Goal: Task Accomplishment & Management: Use online tool/utility

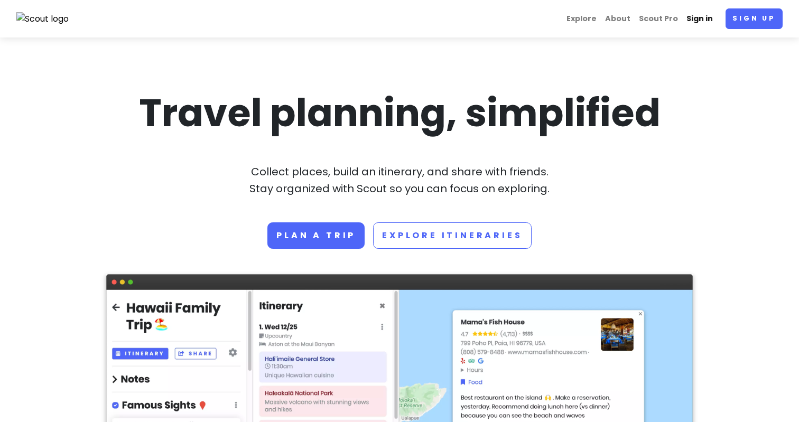
click at [700, 19] on link "Sign in" at bounding box center [699, 18] width 35 height 21
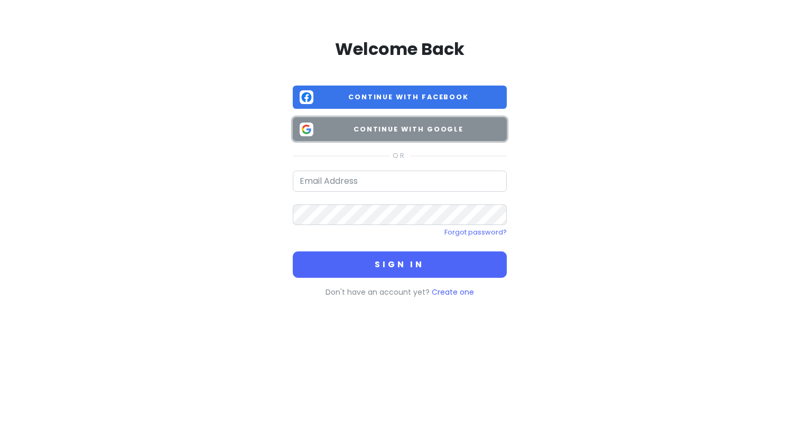
click at [398, 132] on span "Continue with Google" at bounding box center [409, 129] width 182 height 11
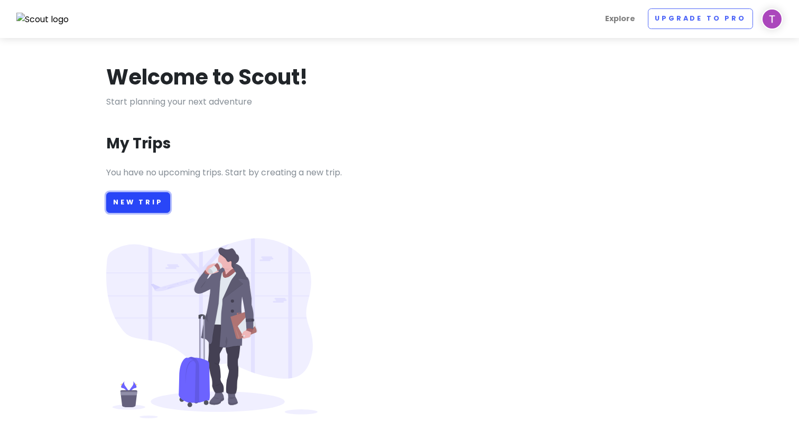
click at [135, 203] on link "New Trip" at bounding box center [138, 202] width 64 height 21
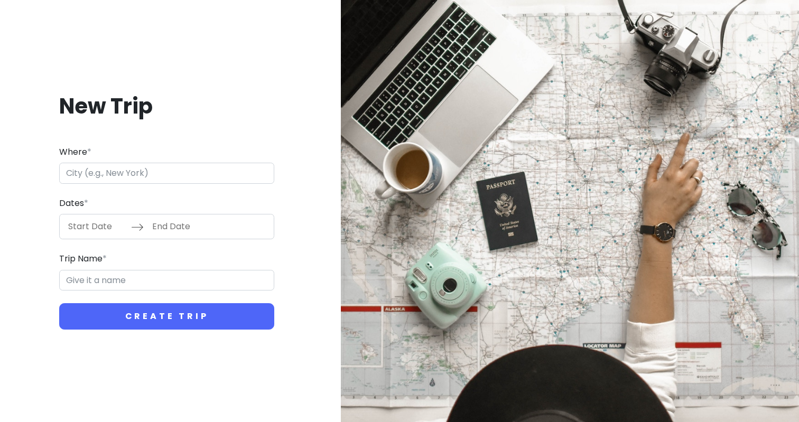
click at [124, 168] on input "Where *" at bounding box center [166, 173] width 215 height 21
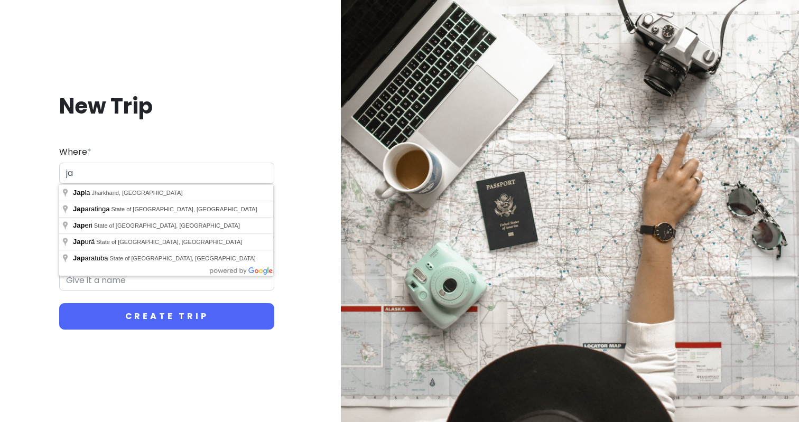
type input "j"
type input "北"
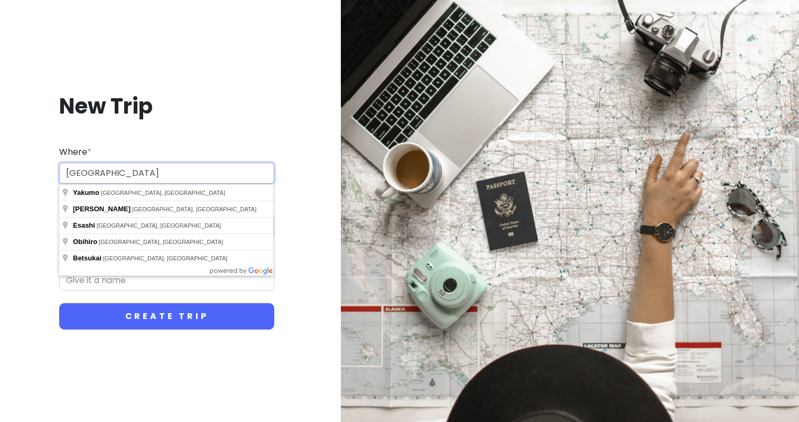
type input "[GEOGRAPHIC_DATA]"
click at [59, 303] on button "Create Trip" at bounding box center [166, 316] width 215 height 26
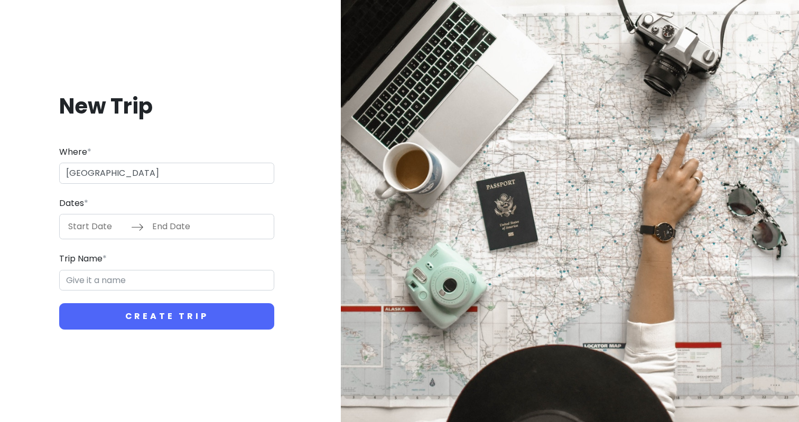
click at [90, 225] on input "Start Date" at bounding box center [96, 227] width 69 height 24
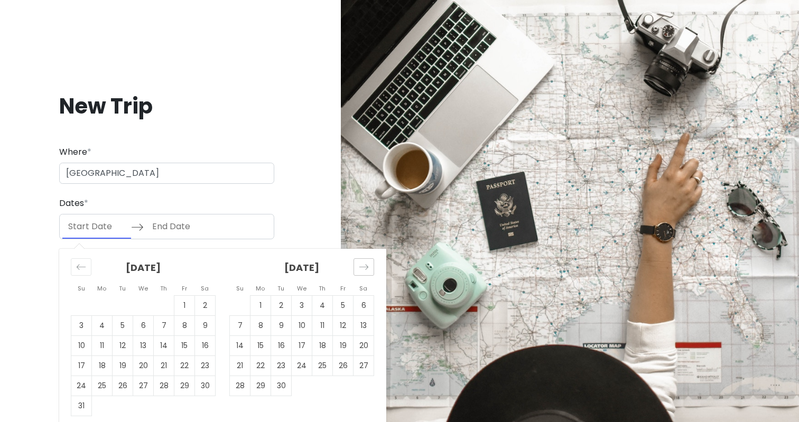
click at [359, 265] on icon "Move forward to switch to the next month." at bounding box center [364, 267] width 10 height 10
click at [374, 271] on div "[DATE] 1 2 3 4 5 6 7 8 9 10 11 12 13 14 15 16 17 18 19 20 21 22 23 24 25 26 27 …" at bounding box center [302, 322] width 159 height 147
click at [373, 271] on div "Move forward to switch to the next month." at bounding box center [364, 266] width 21 height 17
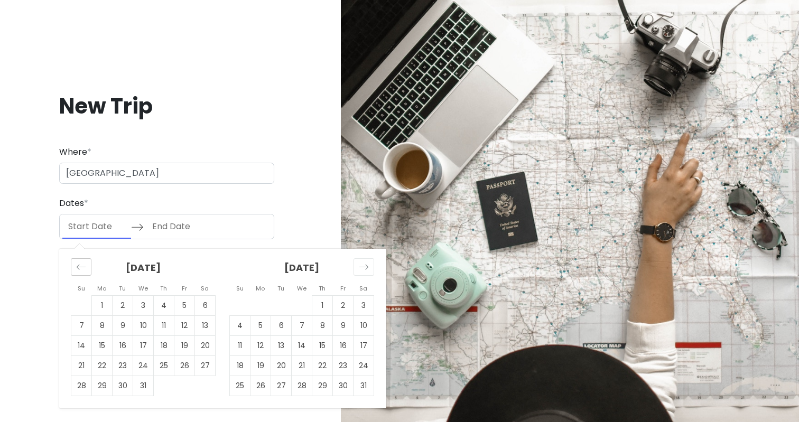
click at [82, 263] on icon "Move backward to switch to the previous month." at bounding box center [81, 267] width 10 height 10
click at [280, 383] on td "30" at bounding box center [281, 386] width 21 height 20
type input "[DATE]"
click at [370, 270] on div "Move forward to switch to the next month." at bounding box center [364, 266] width 21 height 17
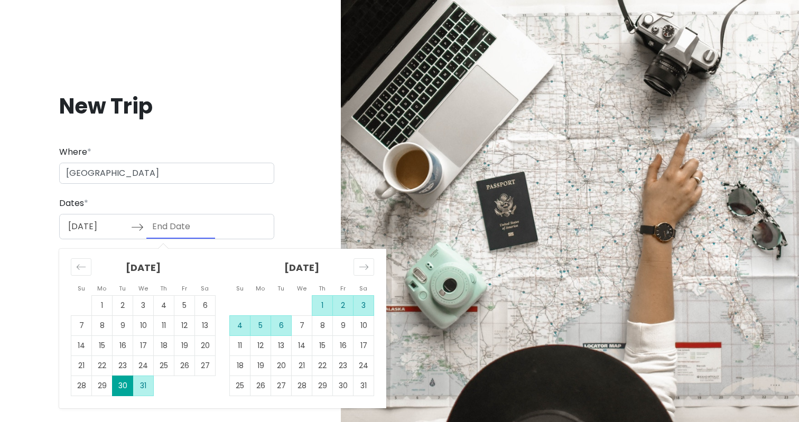
click at [281, 324] on td "6" at bounding box center [281, 326] width 21 height 20
type input "[DATE]"
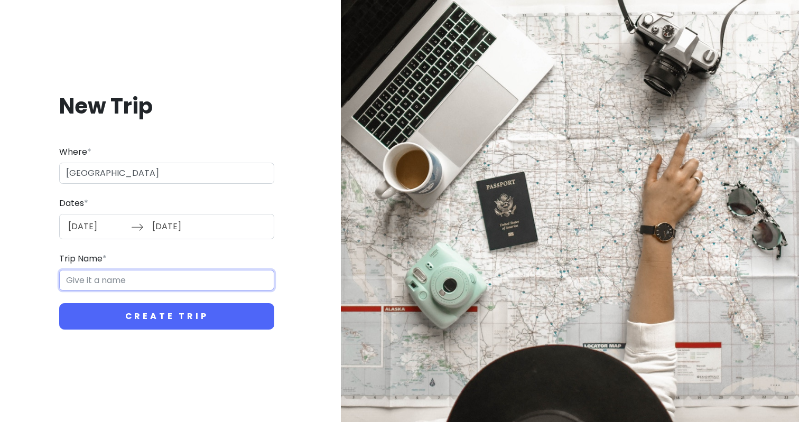
click at [234, 282] on input "Trip Name *" at bounding box center [166, 280] width 215 height 21
type input "1"
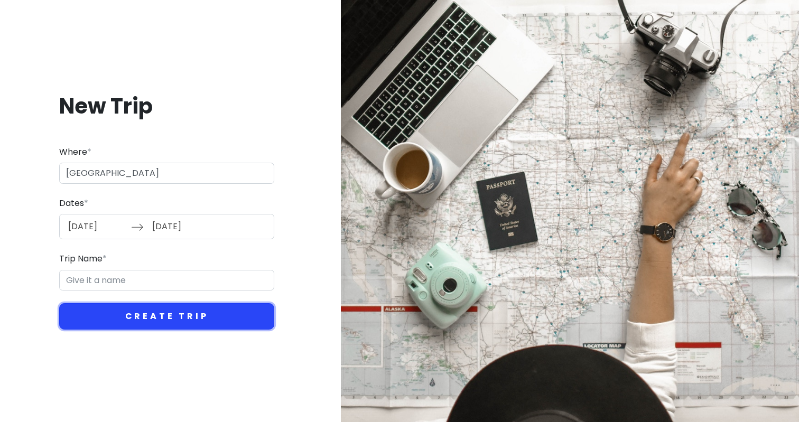
click at [210, 316] on button "Create Trip" at bounding box center [166, 316] width 215 height 26
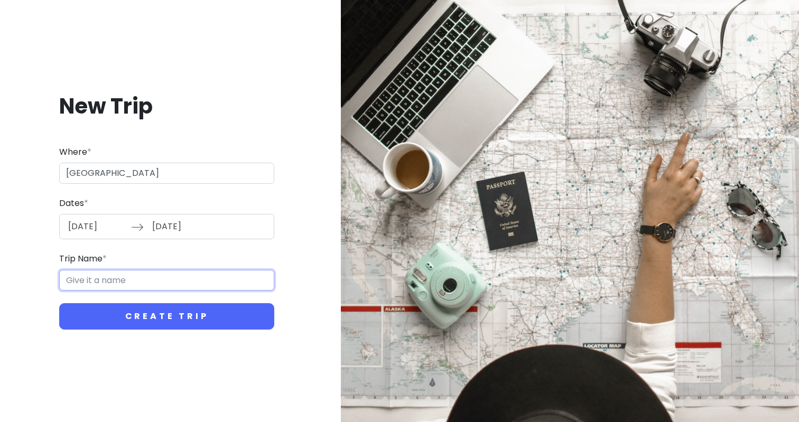
click at [210, 283] on input "Trip Name *" at bounding box center [166, 280] width 215 height 21
type input "J"
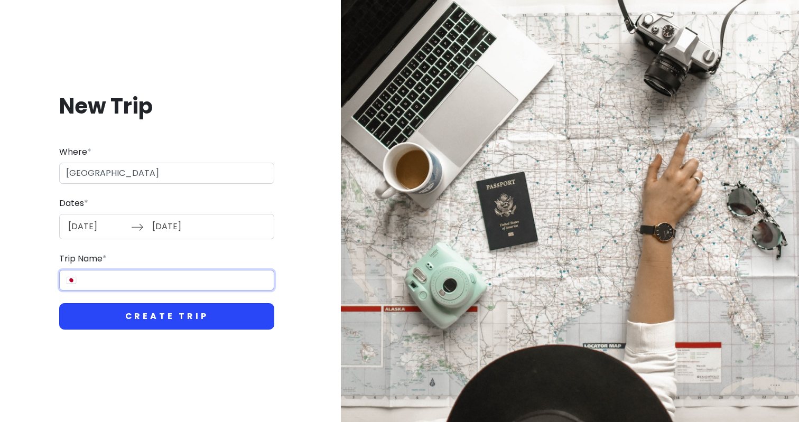
type input "🇯🇵"
click at [200, 321] on button "Create Trip" at bounding box center [166, 316] width 215 height 26
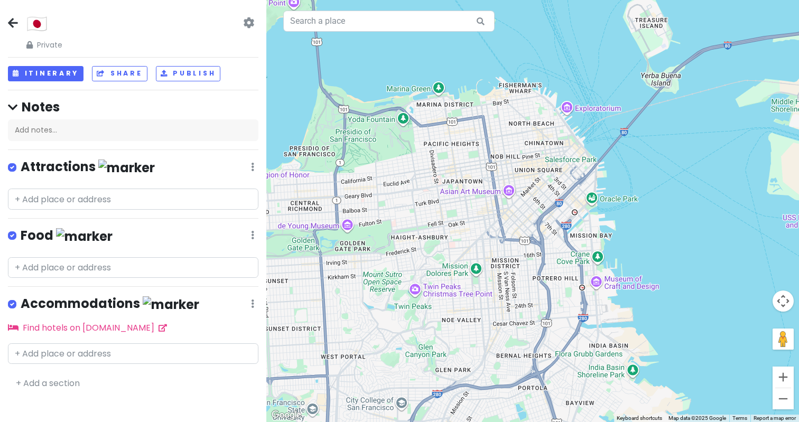
click at [253, 25] on icon at bounding box center [248, 22] width 11 height 8
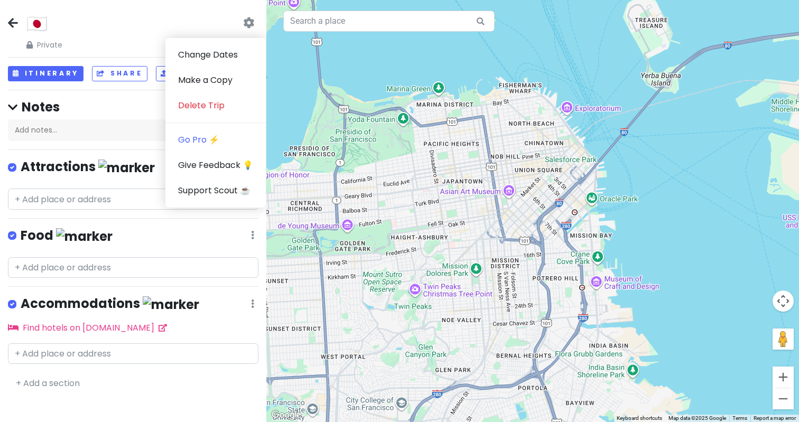
click at [313, 183] on div at bounding box center [532, 211] width 533 height 422
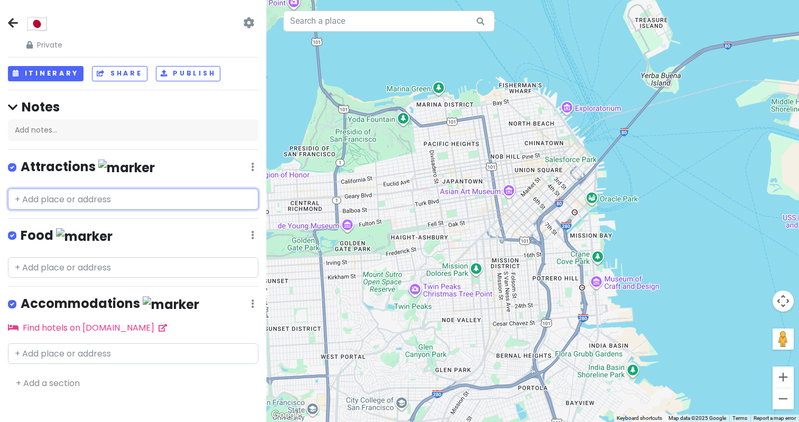
click at [112, 202] on input "text" at bounding box center [133, 199] width 251 height 21
click at [21, 201] on input "text" at bounding box center [133, 199] width 251 height 21
click at [190, 153] on div "🇯🇵 Private Change Dates Make a Copy Delete Trip Go Pro ⚡️ Give Feedback 💡 Suppo…" at bounding box center [133, 211] width 266 height 422
click at [13, 110] on icon at bounding box center [13, 107] width 10 height 11
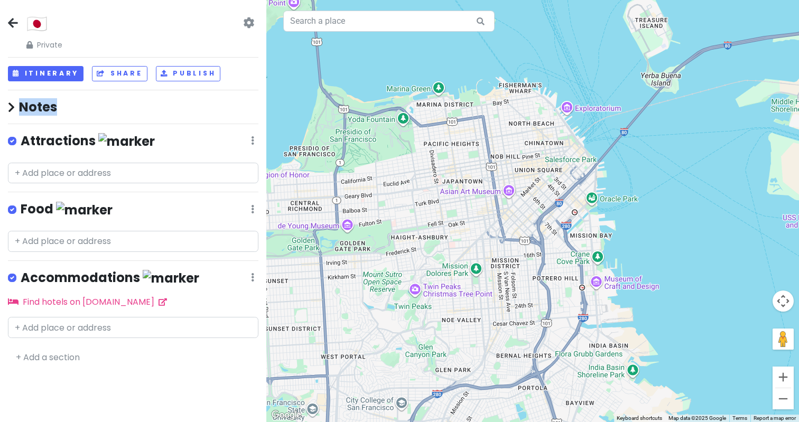
click at [13, 110] on icon at bounding box center [11, 107] width 7 height 11
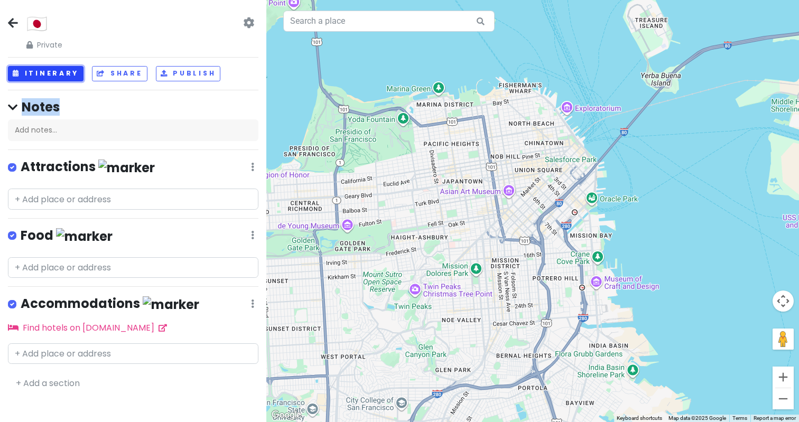
click at [49, 68] on button "Itinerary" at bounding box center [46, 73] width 76 height 15
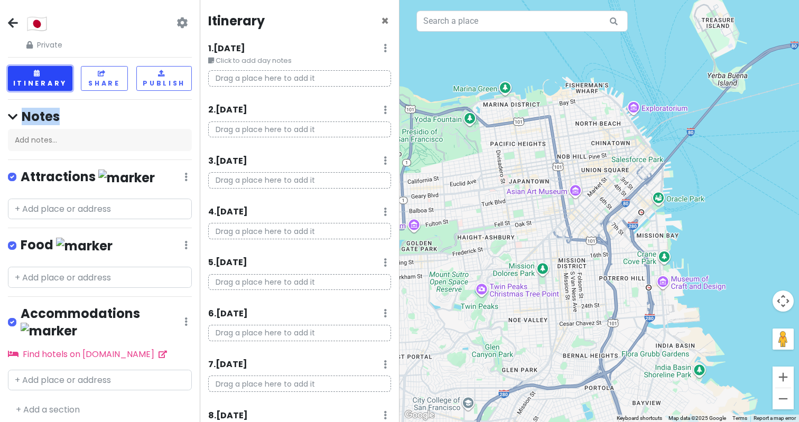
click at [44, 74] on button "Itinerary" at bounding box center [40, 78] width 64 height 25
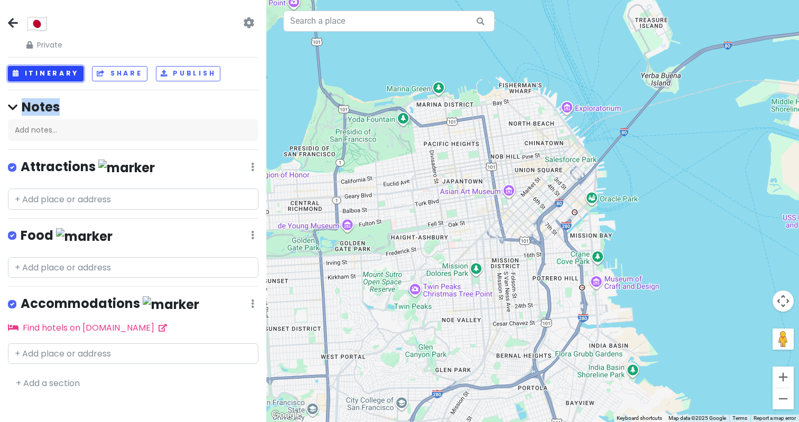
click at [44, 74] on button "Itinerary" at bounding box center [46, 73] width 76 height 15
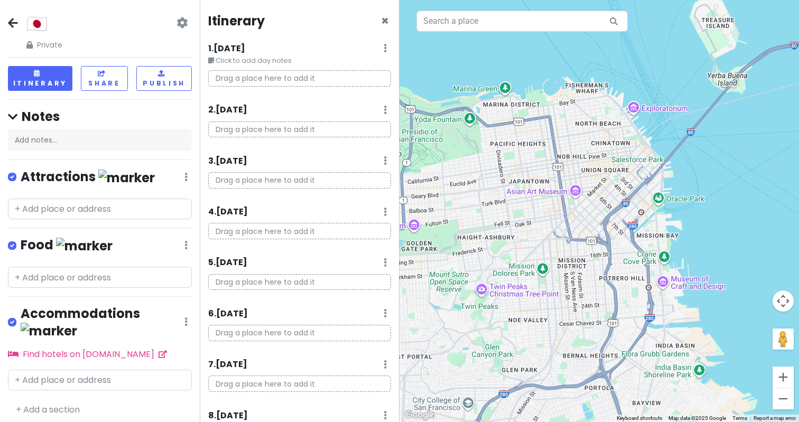
click at [257, 85] on p "Drag a place here to add it" at bounding box center [299, 78] width 183 height 16
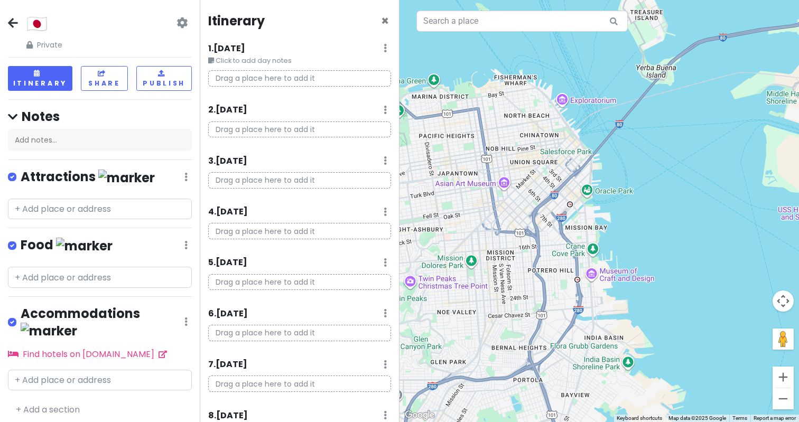
drag, startPoint x: 508, startPoint y: 95, endPoint x: 523, endPoint y: 83, distance: 19.2
click at [522, 83] on div at bounding box center [600, 211] width 400 height 422
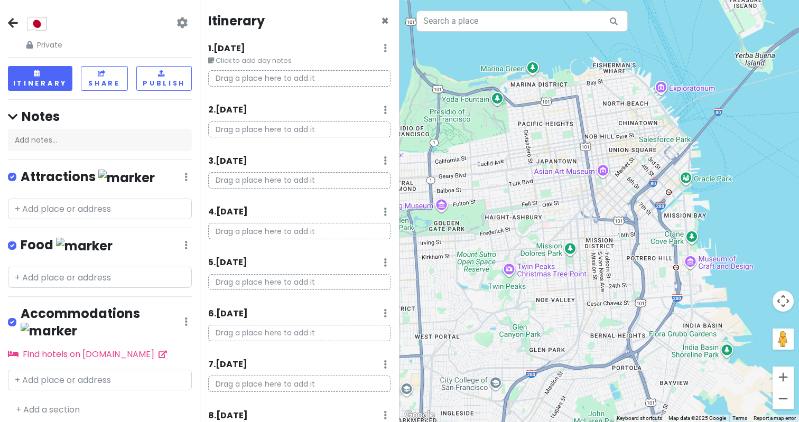
click at [584, 164] on div at bounding box center [600, 211] width 400 height 422
click at [600, 178] on div at bounding box center [600, 211] width 400 height 422
click at [604, 175] on div at bounding box center [600, 211] width 400 height 422
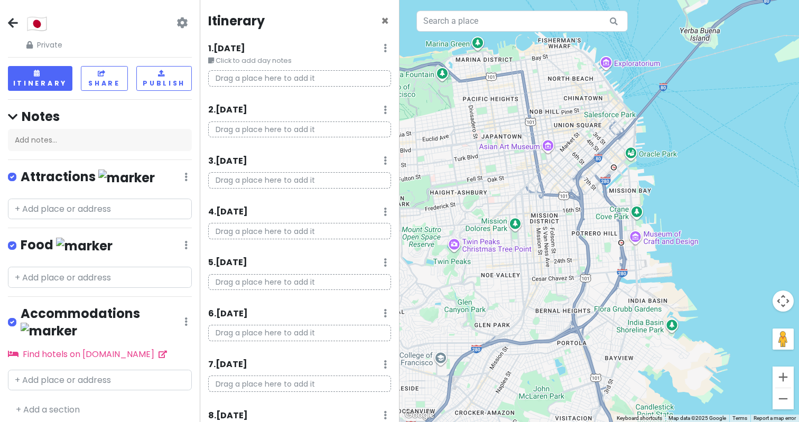
drag, startPoint x: 605, startPoint y: 174, endPoint x: 549, endPoint y: 149, distance: 61.8
click at [548, 149] on div at bounding box center [600, 211] width 400 height 422
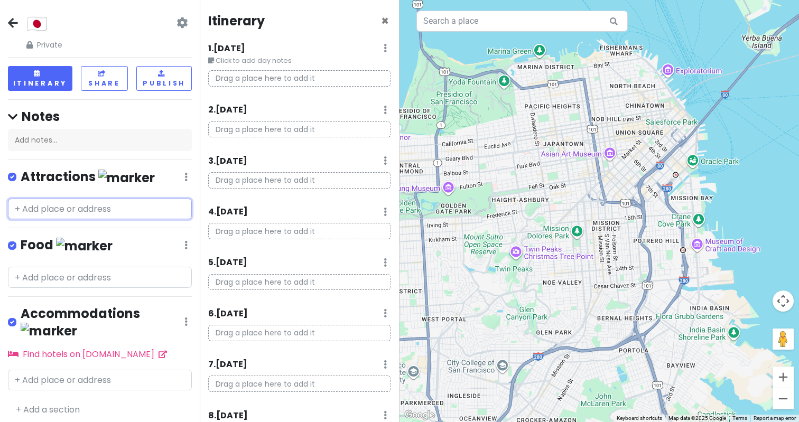
click at [169, 203] on input "text" at bounding box center [100, 209] width 184 height 21
type input "1701 [STREET_ADDRESS][PERSON_NAME]"
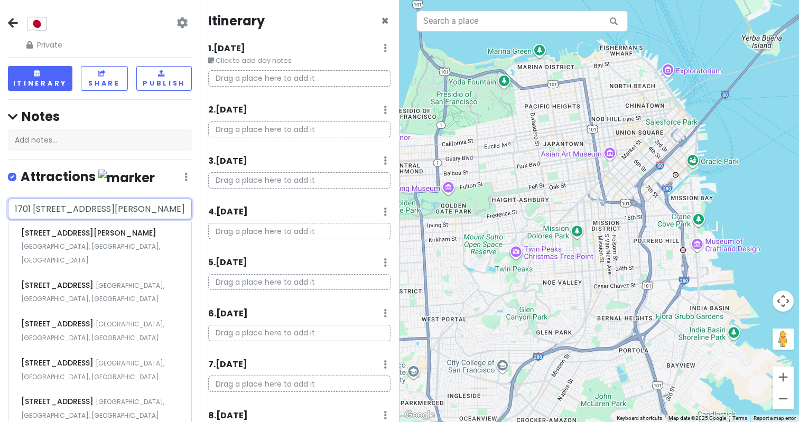
drag, startPoint x: 151, startPoint y: 206, endPoint x: 1, endPoint y: 195, distance: 150.5
click at [0, 195] on div "🇯🇵 Private Change Dates Make a Copy Delete Trip Go Pro ⚡️ Give Feedback 💡 Suppo…" at bounding box center [100, 211] width 200 height 422
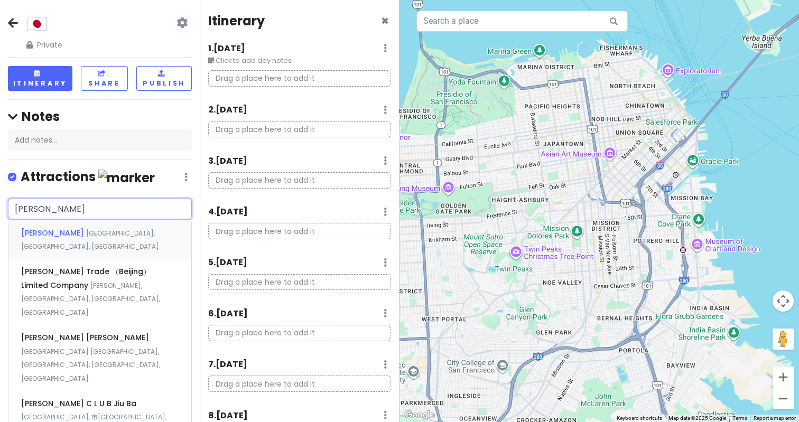
type input "札幌"
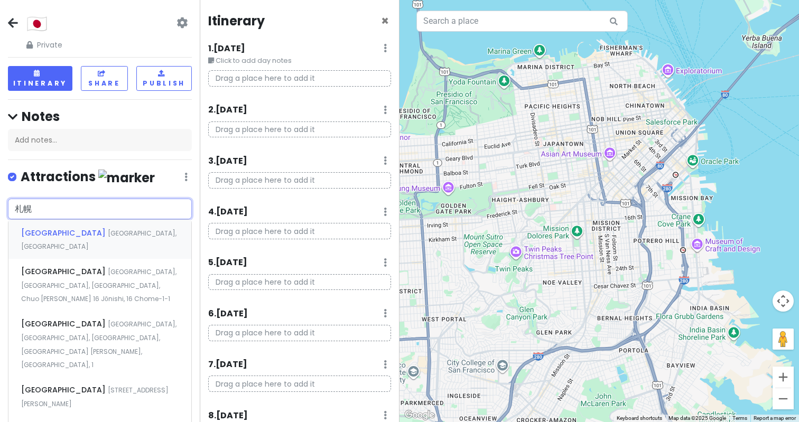
click at [83, 234] on span "[GEOGRAPHIC_DATA], [GEOGRAPHIC_DATA]" at bounding box center [98, 240] width 155 height 23
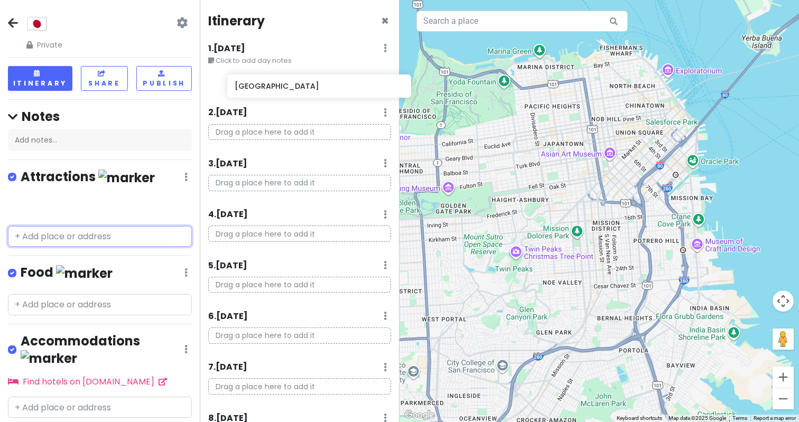
drag, startPoint x: 54, startPoint y: 208, endPoint x: 274, endPoint y: 90, distance: 249.3
click at [274, 90] on div "🇯🇵 Private Change Dates Make a Copy Delete Trip Go Pro ⚡️ Give Feedback 💡 Suppo…" at bounding box center [399, 211] width 799 height 422
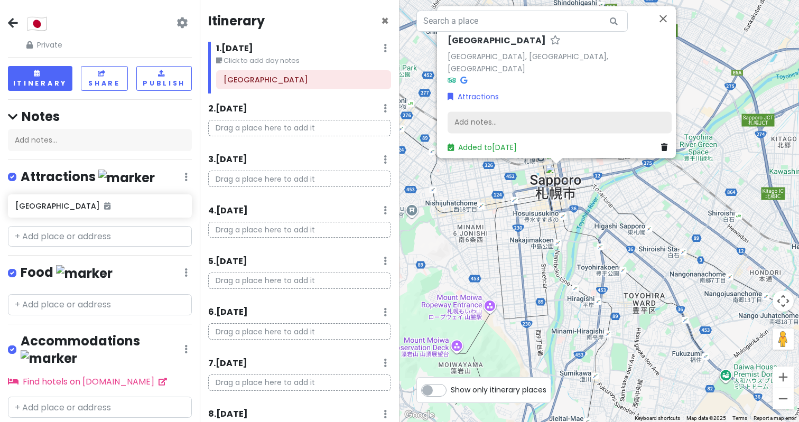
click at [530, 115] on div "Add notes..." at bounding box center [560, 123] width 224 height 22
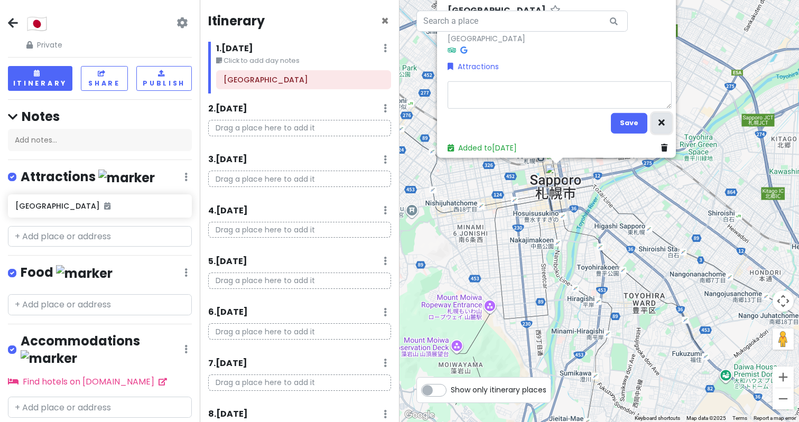
click at [659, 119] on icon "button" at bounding box center [662, 122] width 6 height 7
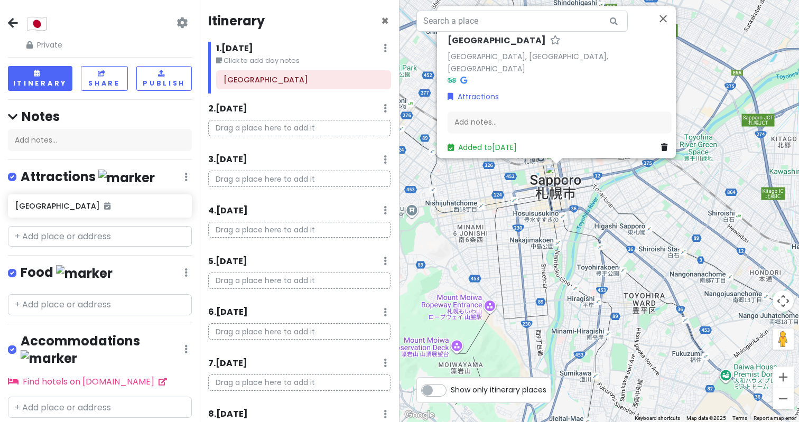
click at [624, 193] on div "[GEOGRAPHIC_DATA] [GEOGRAPHIC_DATA], [GEOGRAPHIC_DATA], [GEOGRAPHIC_DATA] Attra…" at bounding box center [600, 211] width 400 height 422
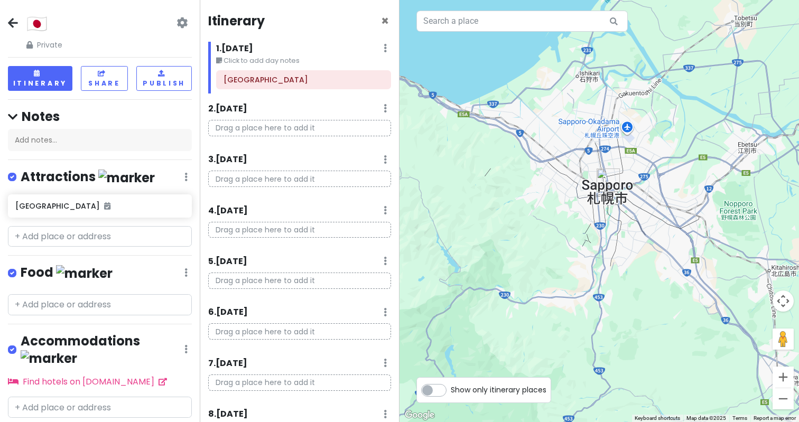
click at [265, 129] on p "Drag a place here to add it" at bounding box center [299, 128] width 183 height 16
click at [270, 85] on div "[GEOGRAPHIC_DATA]" at bounding box center [304, 79] width 160 height 15
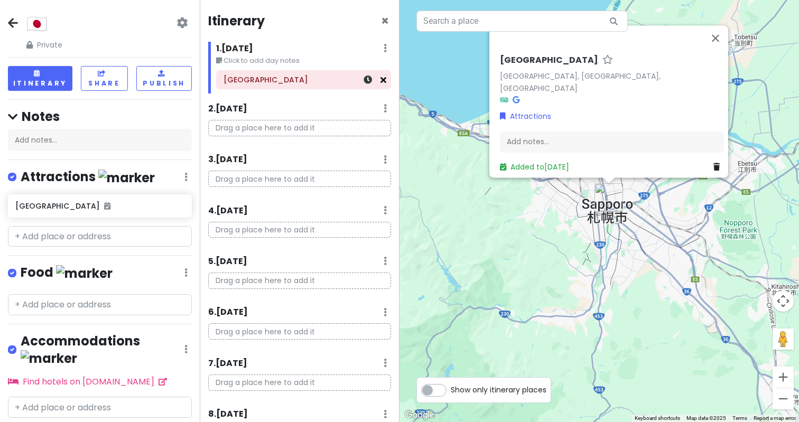
click at [383, 83] on icon at bounding box center [384, 80] width 6 height 8
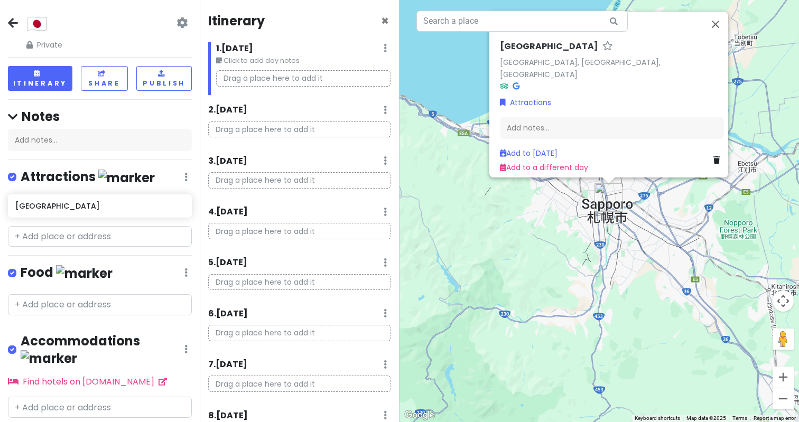
click at [385, 81] on p "Drag a place here to add it" at bounding box center [303, 78] width 175 height 16
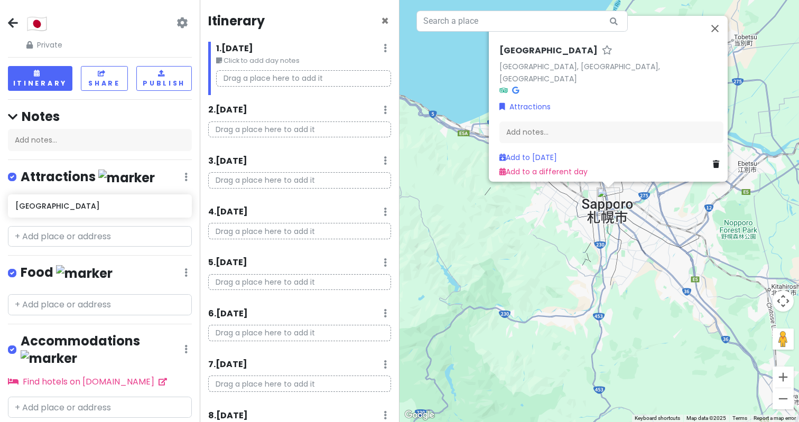
scroll to position [15, 0]
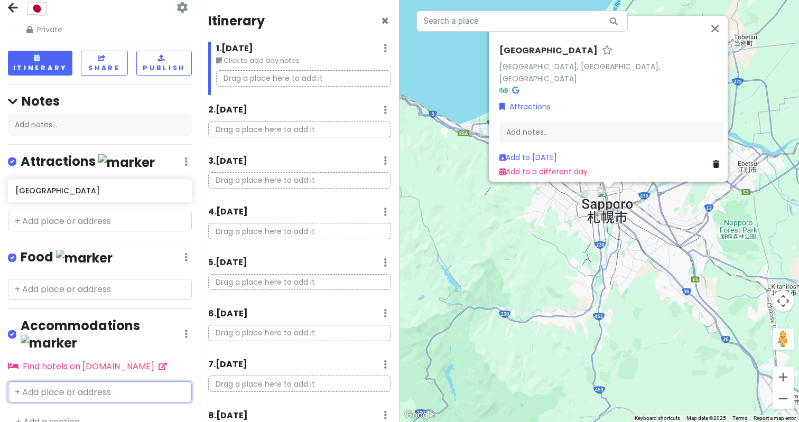
click at [52, 382] on input "text" at bounding box center [100, 392] width 184 height 21
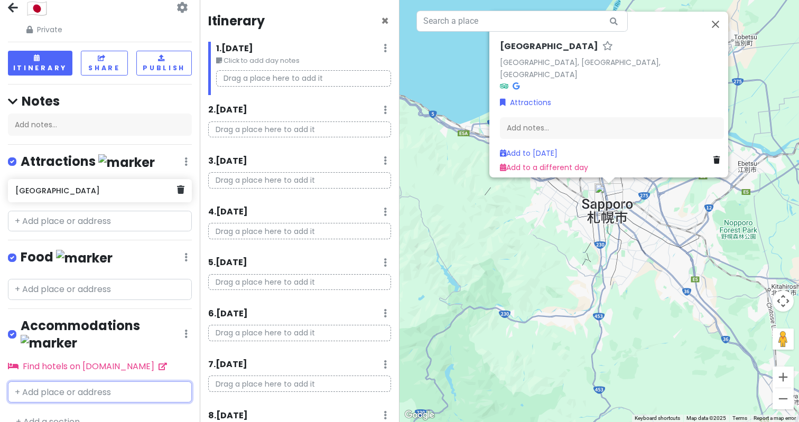
click at [96, 191] on h6 "[GEOGRAPHIC_DATA]" at bounding box center [95, 191] width 161 height 10
click at [175, 196] on div "[GEOGRAPHIC_DATA]" at bounding box center [95, 190] width 161 height 15
click at [184, 196] on div "[GEOGRAPHIC_DATA]" at bounding box center [100, 190] width 184 height 23
click at [182, 192] on icon at bounding box center [180, 190] width 7 height 8
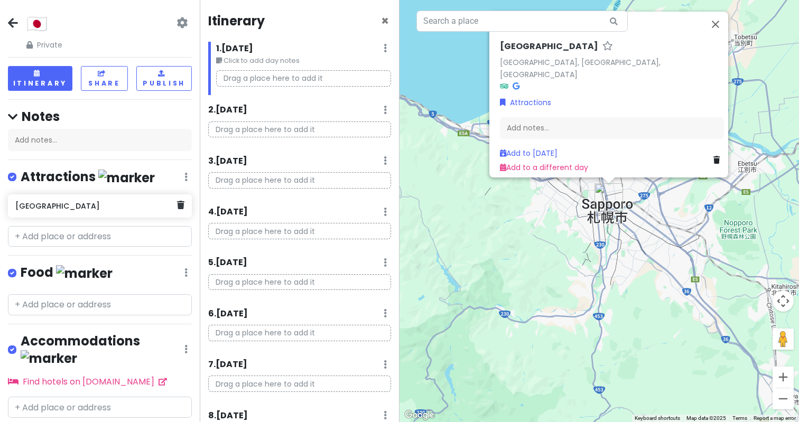
click at [180, 186] on div "Attractions Edit Reorder Delete List" at bounding box center [100, 180] width 184 height 22
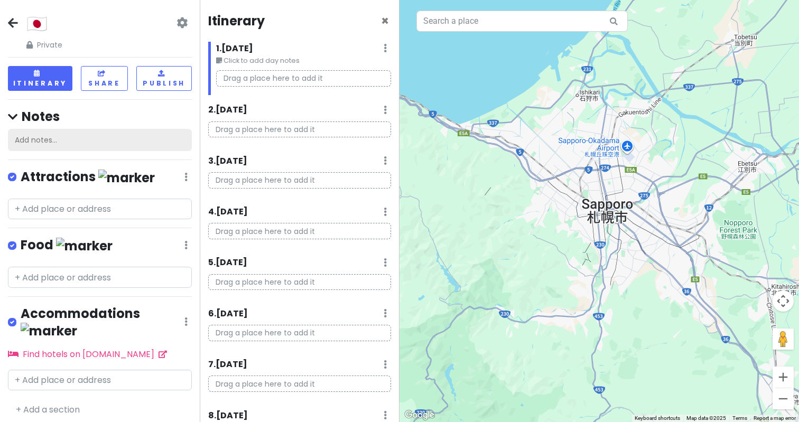
click at [50, 138] on div "Add notes..." at bounding box center [100, 140] width 184 height 22
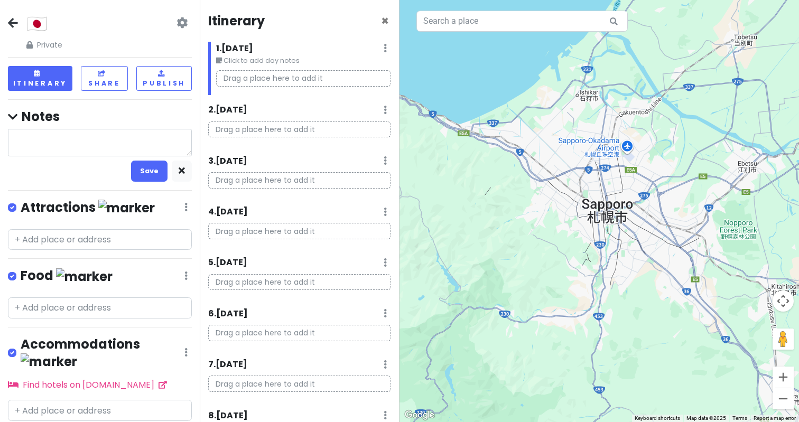
type textarea "x"
type textarea "o"
type textarea "x"
type textarea "o s"
type textarea "x"
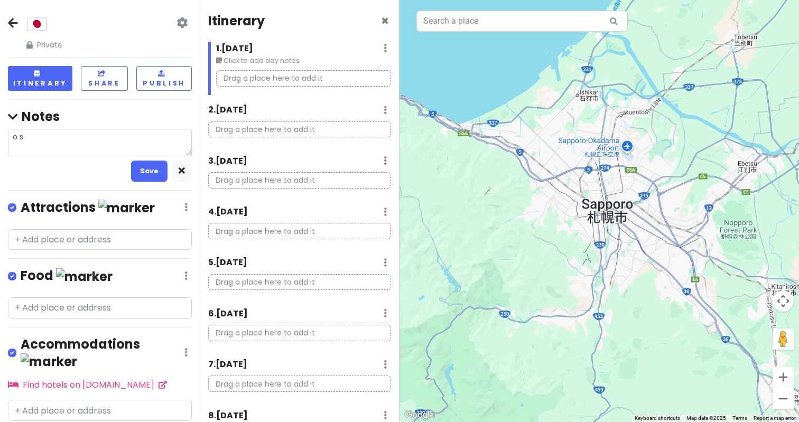
type textarea "o sa"
type textarea "x"
type textarea "o sa k"
type textarea "x"
type textarea "[GEOGRAPHIC_DATA]"
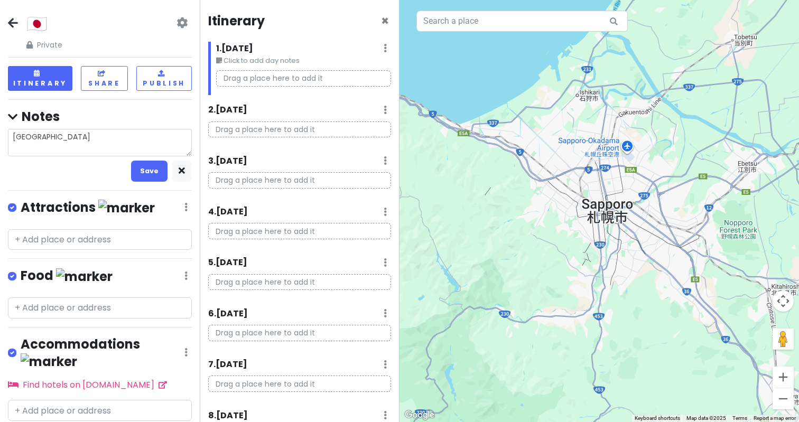
type textarea "x"
type textarea "[GEOGRAPHIC_DATA]"
type textarea "x"
type textarea "[GEOGRAPHIC_DATA] i"
type textarea "x"
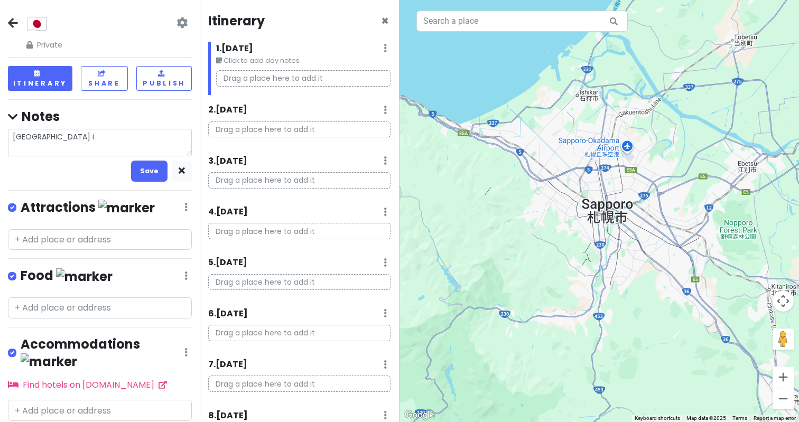
type textarea "[GEOGRAPHIC_DATA] in"
type textarea "x"
type textarea "osaka int"
type textarea "x"
type textarea "osaka inte"
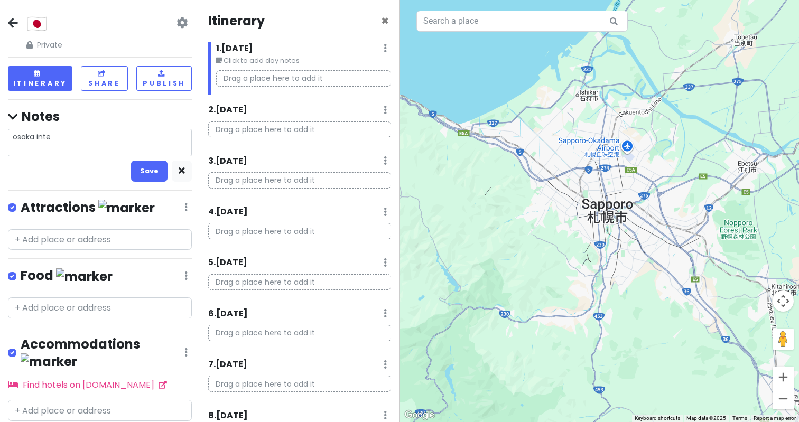
type textarea "x"
type textarea "osaka inter"
type textarea "x"
type textarea "osaka intern"
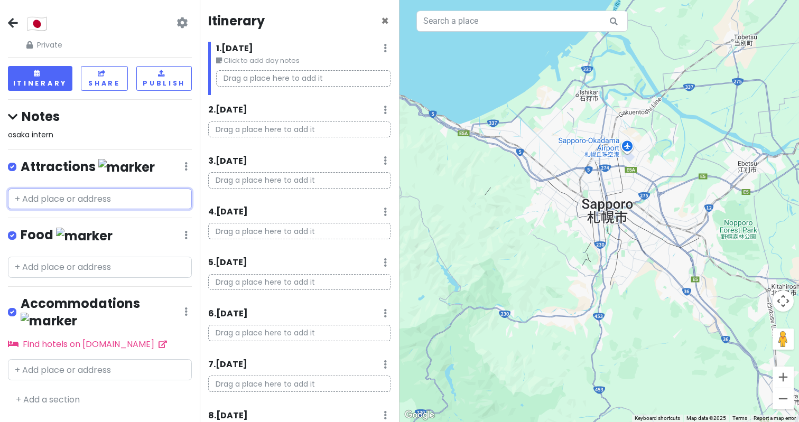
click at [158, 245] on div "🇯🇵 Private Change Dates Make a Copy Delete Trip Go Pro ⚡️ Give Feedback 💡 Suppo…" at bounding box center [100, 211] width 200 height 422
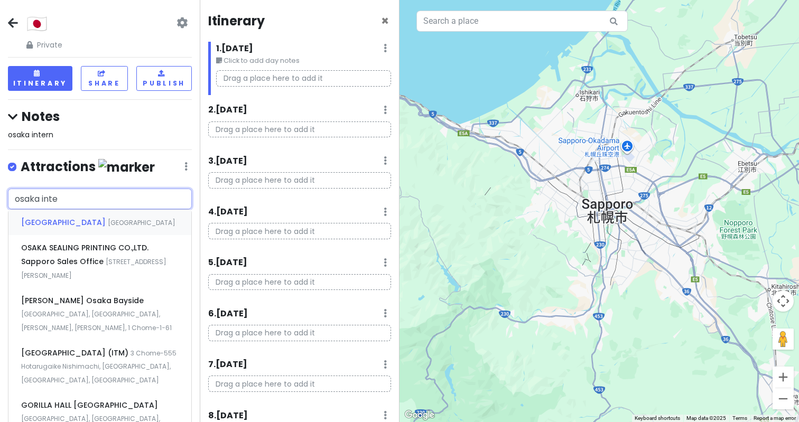
type input "osaka inter"
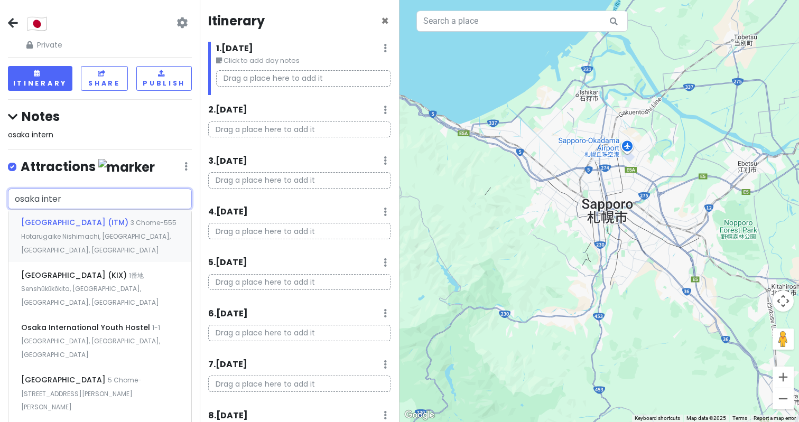
click at [123, 232] on span "3 Chome-555 Hotarugaike Nishimachi, [GEOGRAPHIC_DATA], [GEOGRAPHIC_DATA], [GEOG…" at bounding box center [98, 236] width 155 height 36
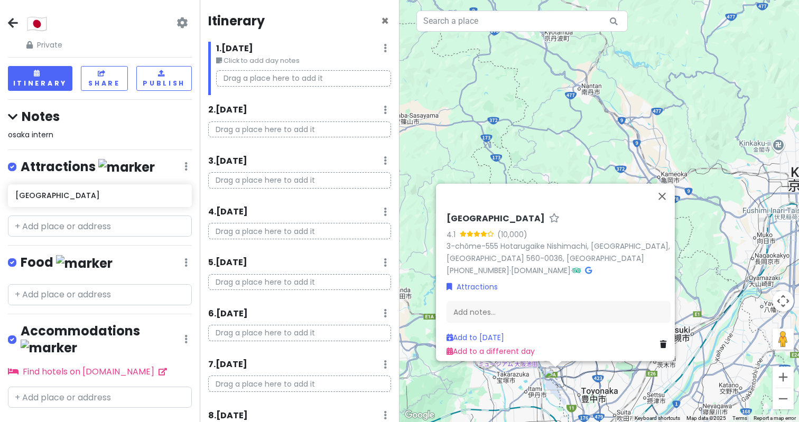
click at [134, 134] on div "osaka intern" at bounding box center [100, 135] width 184 height 12
type textarea "x"
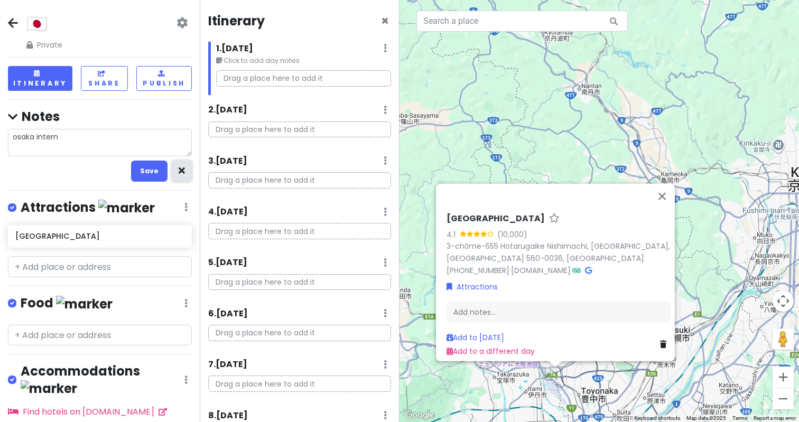
click at [174, 171] on button "button" at bounding box center [182, 171] width 20 height 21
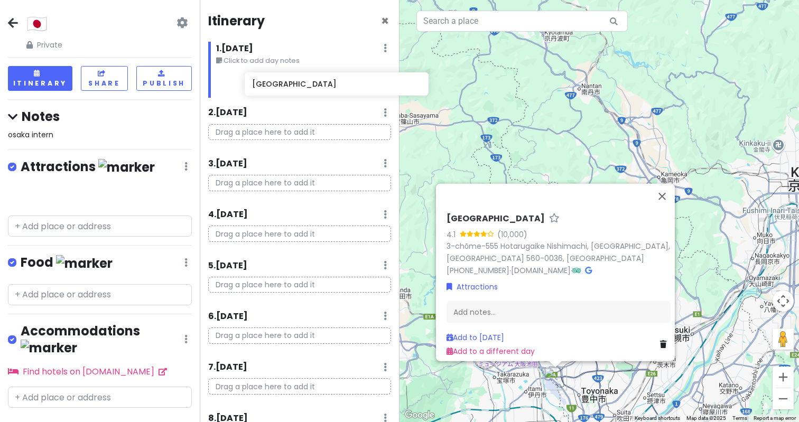
drag, startPoint x: 51, startPoint y: 192, endPoint x: 284, endPoint y: 84, distance: 257.0
click at [284, 84] on div "🇯🇵 Private Change Dates Make a Copy Delete Trip Go Pro ⚡️ Give Feedback 💡 Suppo…" at bounding box center [399, 211] width 799 height 422
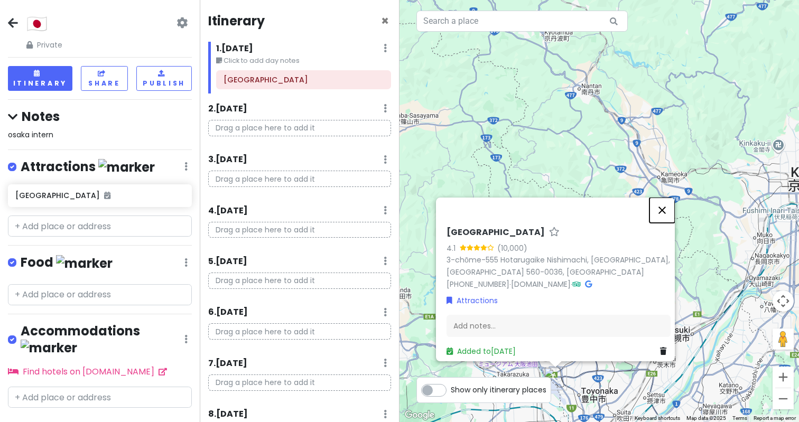
click at [668, 207] on button "Close" at bounding box center [662, 210] width 25 height 25
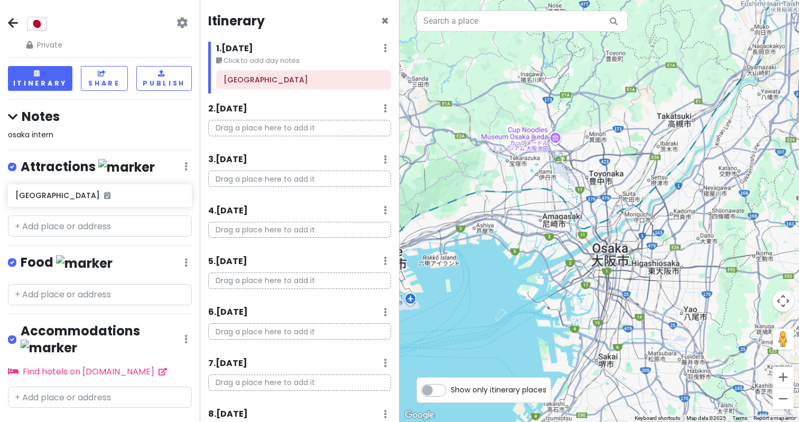
drag, startPoint x: 662, startPoint y: 217, endPoint x: 671, endPoint y: 45, distance: 171.5
click at [671, 45] on div at bounding box center [600, 211] width 400 height 422
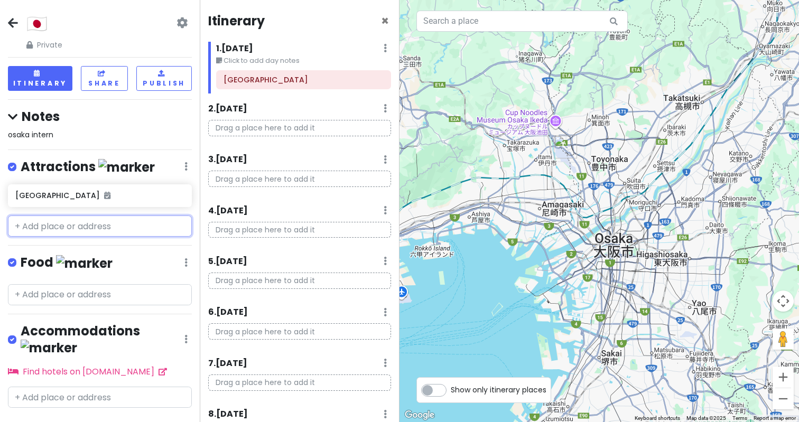
click at [56, 225] on input "text" at bounding box center [100, 226] width 184 height 21
click at [53, 191] on h6 "[GEOGRAPHIC_DATA]" at bounding box center [95, 196] width 161 height 10
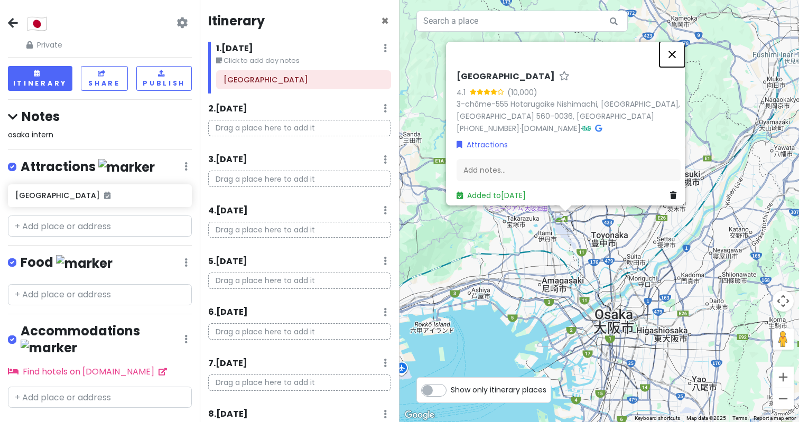
click at [676, 49] on button "Close" at bounding box center [672, 54] width 25 height 25
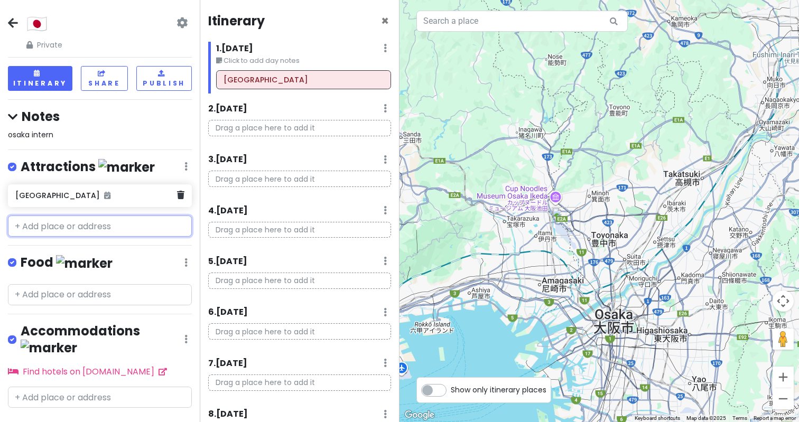
click at [67, 199] on h6 "[GEOGRAPHIC_DATA]" at bounding box center [95, 196] width 161 height 10
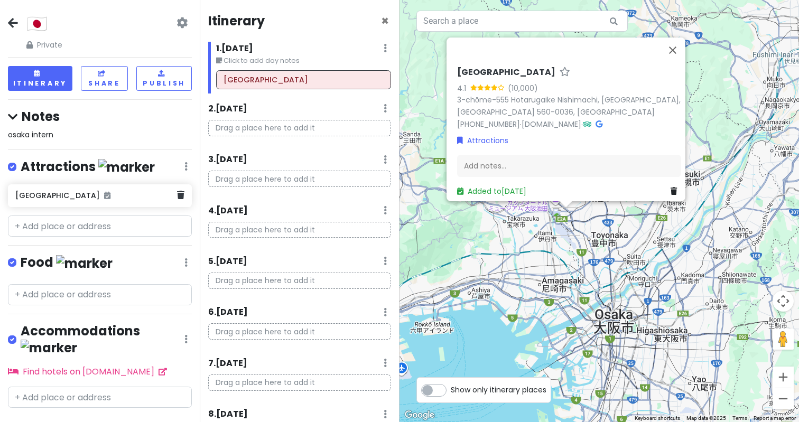
click at [188, 197] on div "[GEOGRAPHIC_DATA]" at bounding box center [100, 195] width 184 height 23
click at [177, 199] on link at bounding box center [180, 196] width 7 height 14
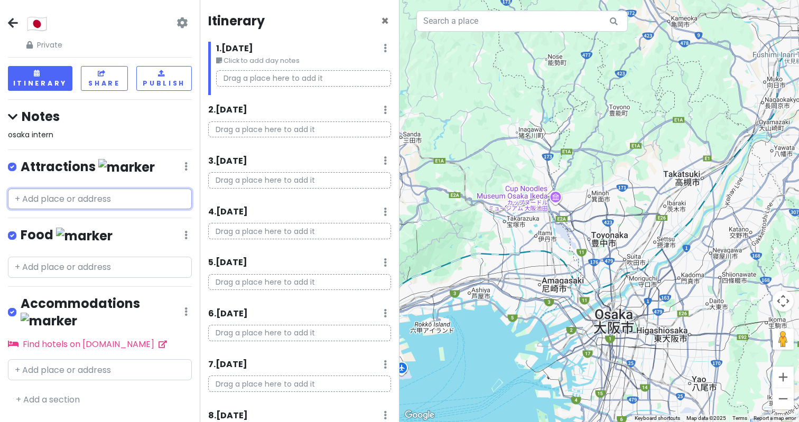
click at [151, 204] on input "text" at bounding box center [100, 199] width 184 height 21
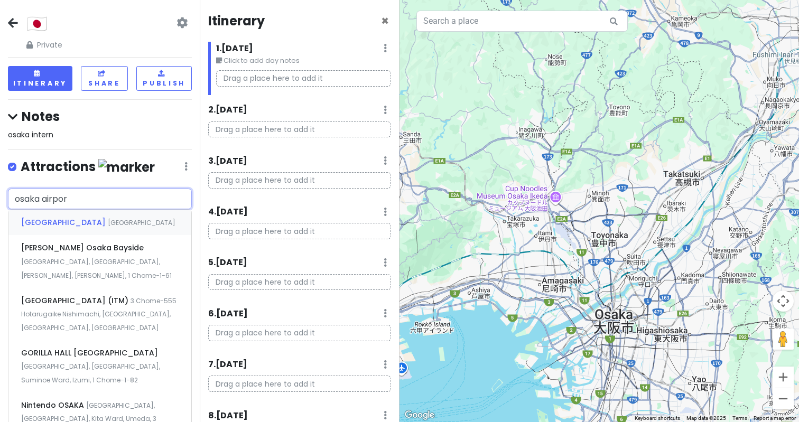
type input "[GEOGRAPHIC_DATA]"
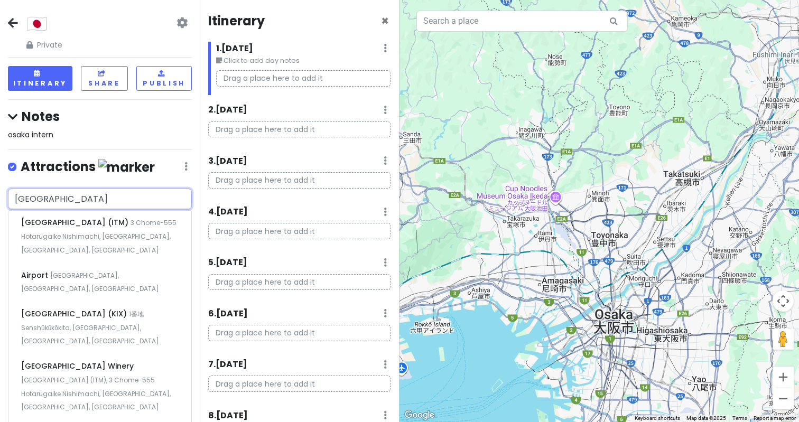
drag, startPoint x: 124, startPoint y: 190, endPoint x: 36, endPoint y: 189, distance: 88.3
click at [36, 191] on input "[GEOGRAPHIC_DATA]" at bounding box center [100, 199] width 184 height 21
drag, startPoint x: 81, startPoint y: 196, endPoint x: 0, endPoint y: 199, distance: 80.9
click at [0, 199] on div "[GEOGRAPHIC_DATA] (ITM) 3 Chome-555 [GEOGRAPHIC_DATA], [GEOGRAPHIC_DATA], [GEOG…" at bounding box center [100, 349] width 200 height 321
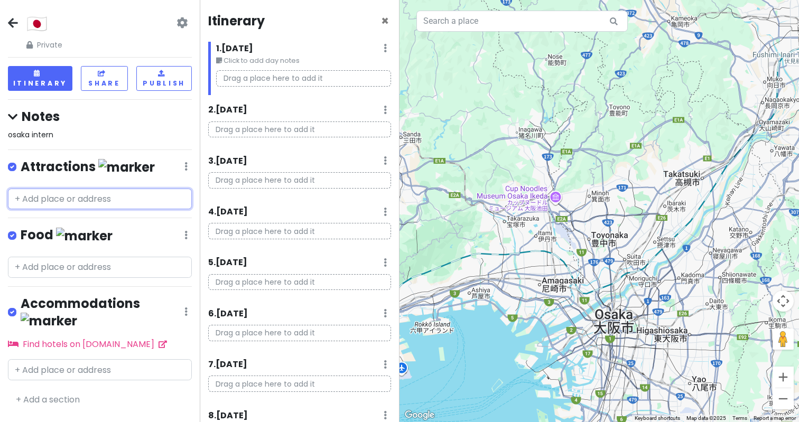
type input "d"
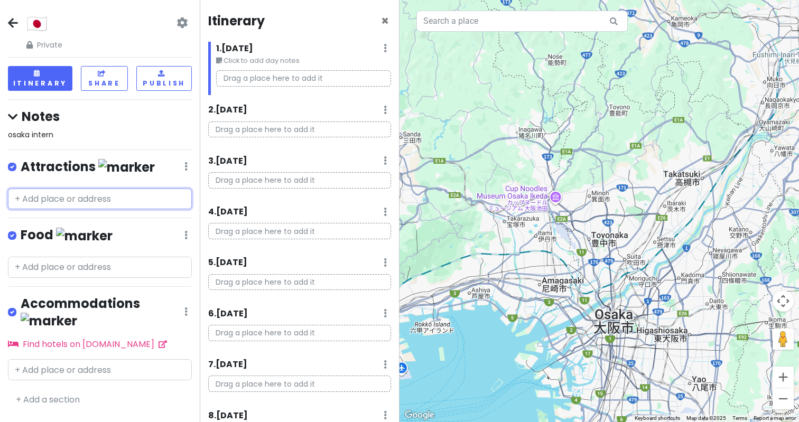
type input "d"
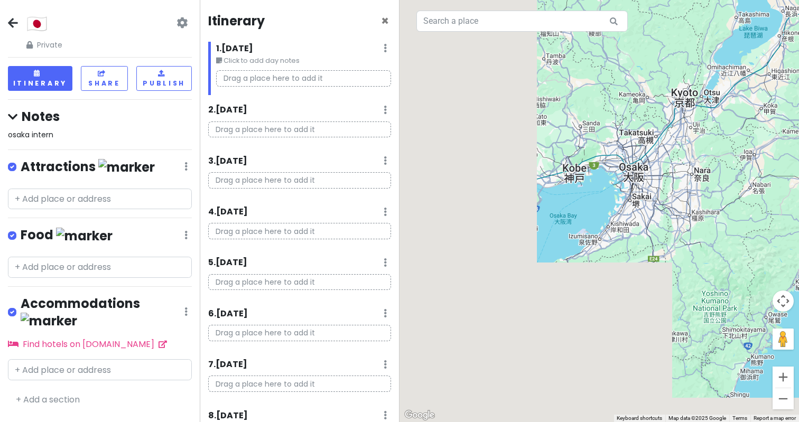
drag, startPoint x: 497, startPoint y: 244, endPoint x: 645, endPoint y: 102, distance: 204.9
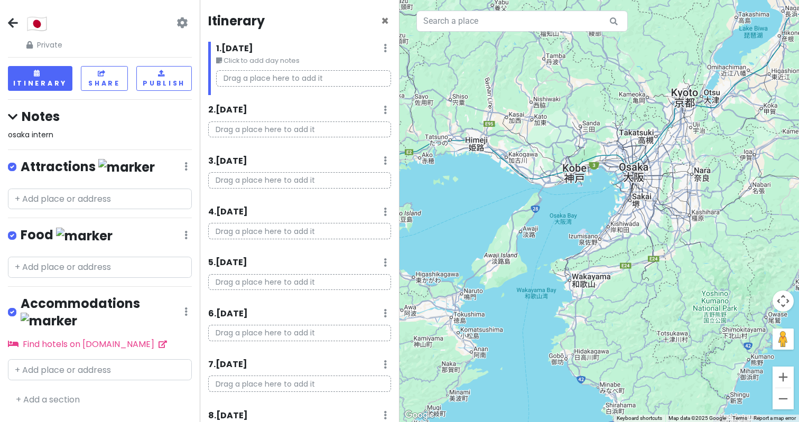
click at [645, 102] on div at bounding box center [600, 211] width 400 height 422
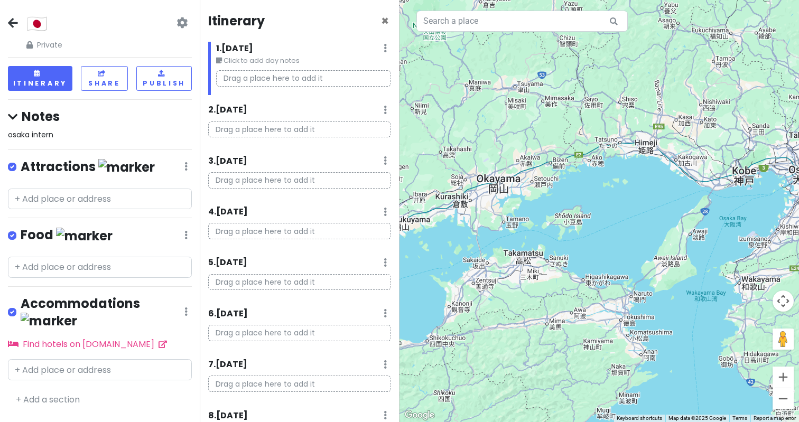
drag, startPoint x: 554, startPoint y: 161, endPoint x: 721, endPoint y: 164, distance: 167.1
click at [721, 164] on div at bounding box center [600, 211] width 400 height 422
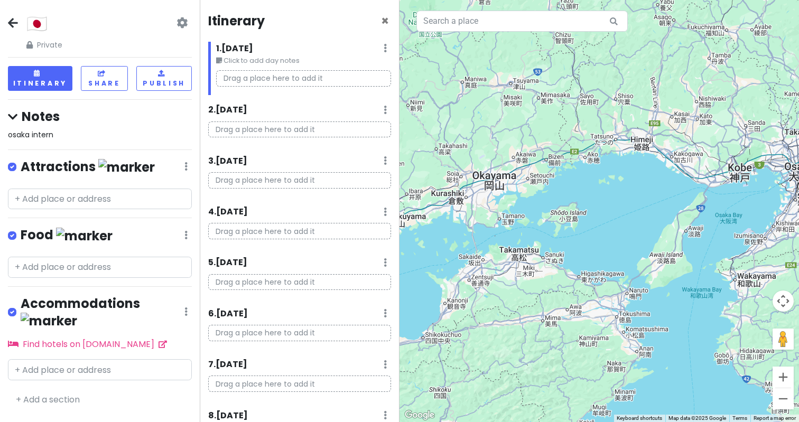
drag, startPoint x: 747, startPoint y: 170, endPoint x: 549, endPoint y: 172, distance: 197.7
click at [550, 172] on div at bounding box center [600, 211] width 400 height 422
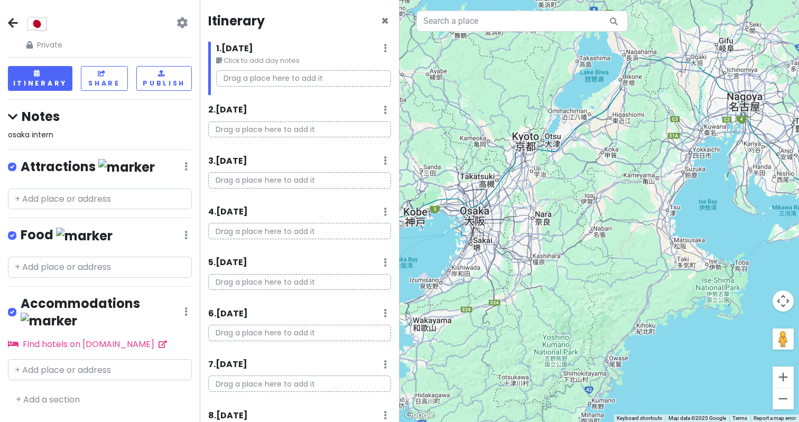
drag, startPoint x: 607, startPoint y: 172, endPoint x: 596, endPoint y: 211, distance: 41.2
click at [596, 211] on div at bounding box center [600, 211] width 400 height 422
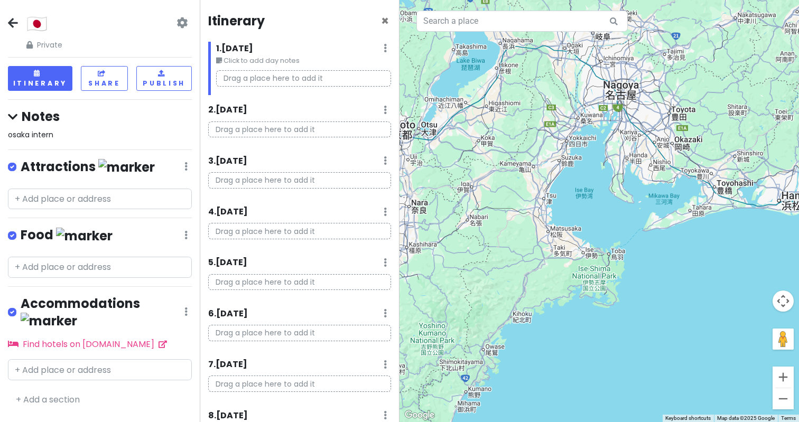
drag, startPoint x: 606, startPoint y: 119, endPoint x: 488, endPoint y: 112, distance: 117.5
click at [488, 112] on div at bounding box center [600, 211] width 400 height 422
drag, startPoint x: 492, startPoint y: 108, endPoint x: 493, endPoint y: 142, distance: 33.3
click at [496, 136] on div at bounding box center [600, 211] width 400 height 422
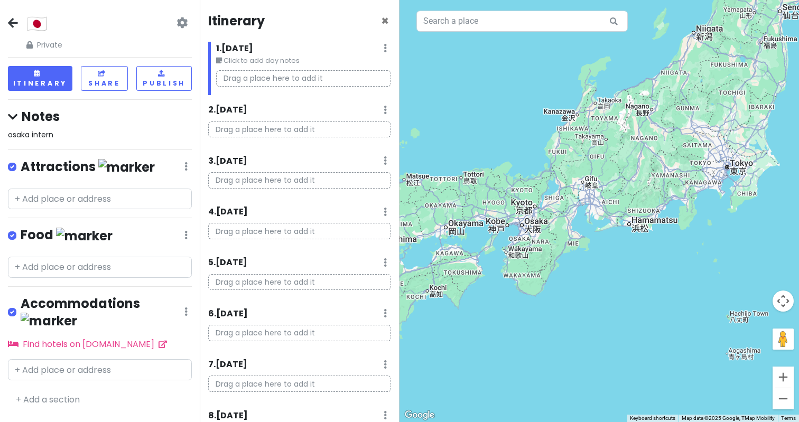
drag, startPoint x: 508, startPoint y: 127, endPoint x: 540, endPoint y: 186, distance: 66.9
click at [540, 186] on div at bounding box center [600, 211] width 400 height 422
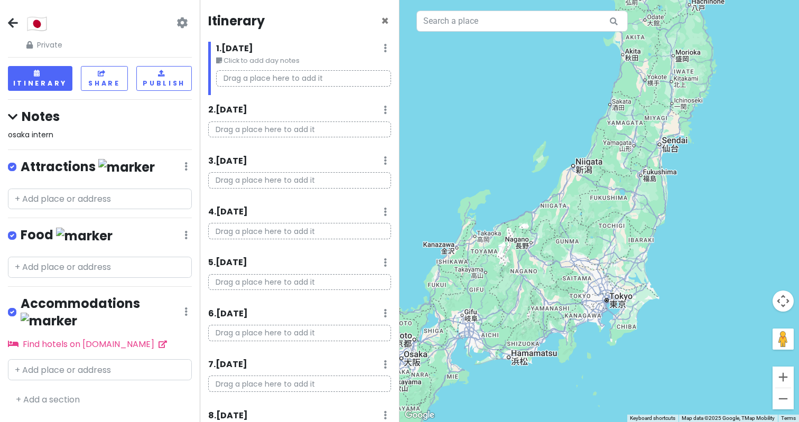
drag, startPoint x: 720, startPoint y: 155, endPoint x: 615, endPoint y: 294, distance: 174.6
click at [615, 294] on div at bounding box center [600, 211] width 400 height 422
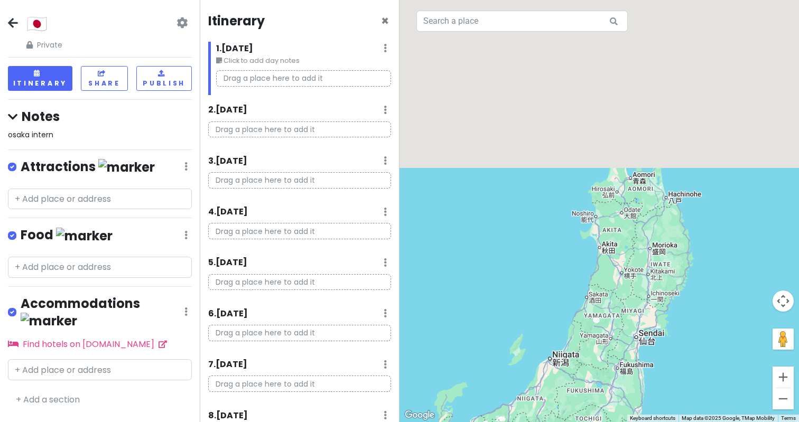
drag, startPoint x: 624, startPoint y: 246, endPoint x: 606, endPoint y: 431, distance: 185.9
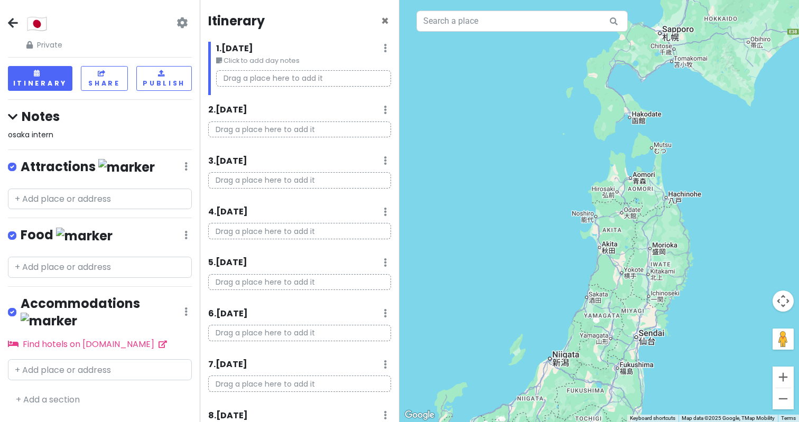
click at [606, 422] on html "🇯🇵 Private Change Dates Make a Copy Delete Trip Go Pro ⚡️ Give Feedback 💡 Suppo…" at bounding box center [399, 211] width 799 height 422
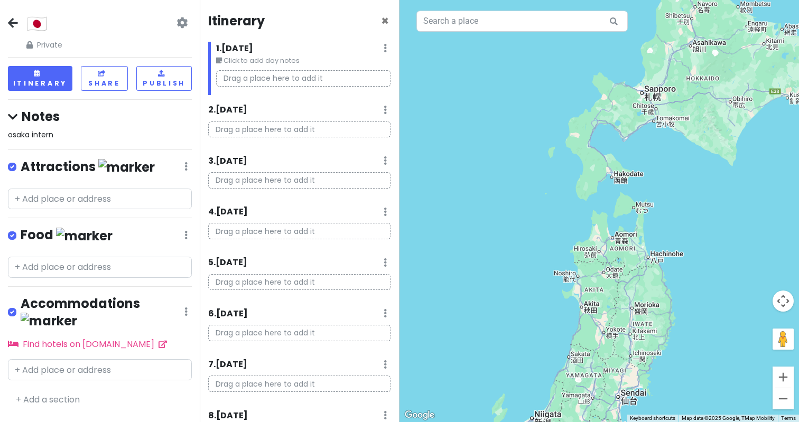
drag, startPoint x: 670, startPoint y: 270, endPoint x: 654, endPoint y: 293, distance: 28.4
click at [652, 332] on div at bounding box center [600, 211] width 400 height 422
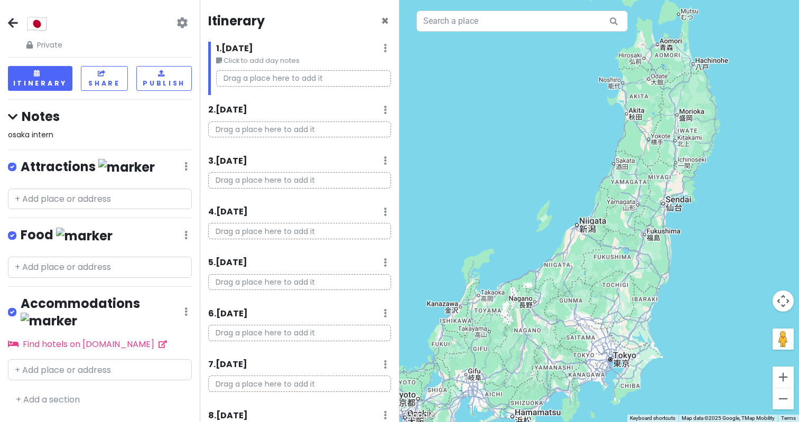
drag, startPoint x: 652, startPoint y: 264, endPoint x: 697, endPoint y: 79, distance: 190.4
click at [697, 79] on div at bounding box center [600, 211] width 400 height 422
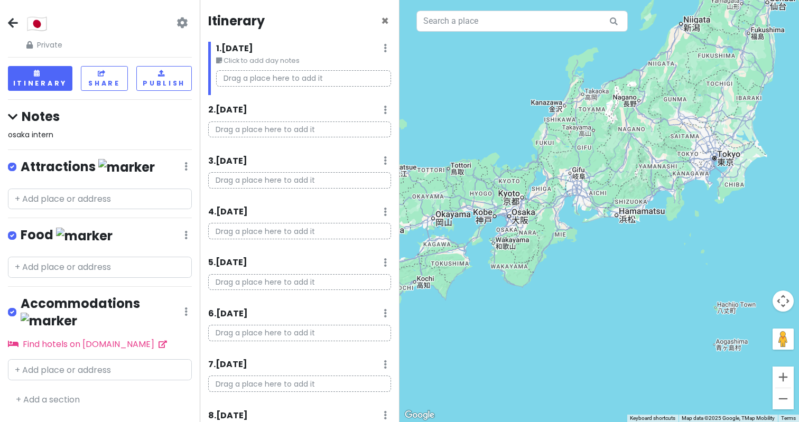
drag, startPoint x: 694, startPoint y: 128, endPoint x: 718, endPoint y: 110, distance: 29.9
click at [718, 110] on div at bounding box center [600, 211] width 400 height 422
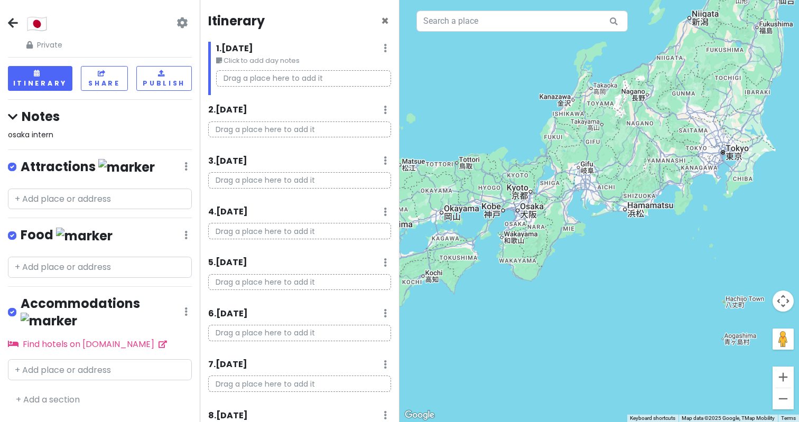
drag, startPoint x: 691, startPoint y: 200, endPoint x: 591, endPoint y: 203, distance: 99.9
click at [690, 200] on div at bounding box center [600, 211] width 400 height 422
drag, startPoint x: 766, startPoint y: 135, endPoint x: 530, endPoint y: 332, distance: 307.8
click at [530, 332] on div at bounding box center [600, 211] width 400 height 422
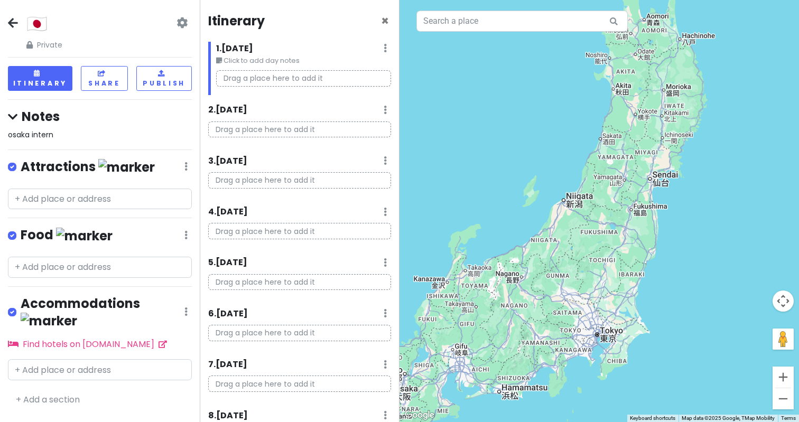
drag, startPoint x: 613, startPoint y: 158, endPoint x: 477, endPoint y: 351, distance: 236.5
click at [476, 355] on div at bounding box center [600, 211] width 400 height 422
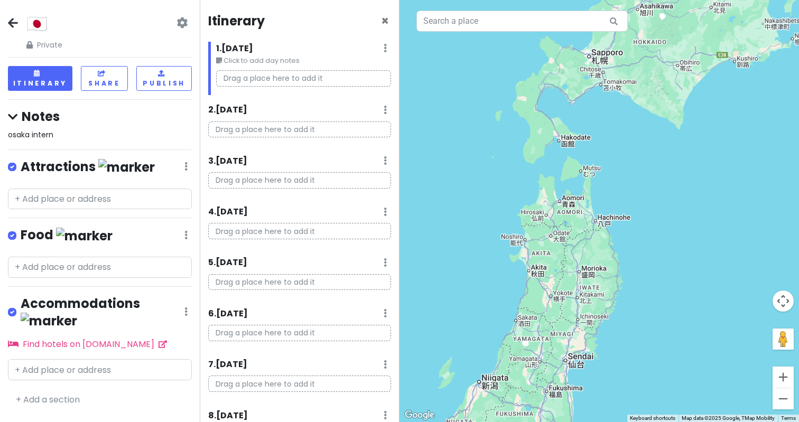
drag, startPoint x: 587, startPoint y: 249, endPoint x: 542, endPoint y: 378, distance: 136.9
click at [542, 378] on div at bounding box center [600, 211] width 400 height 422
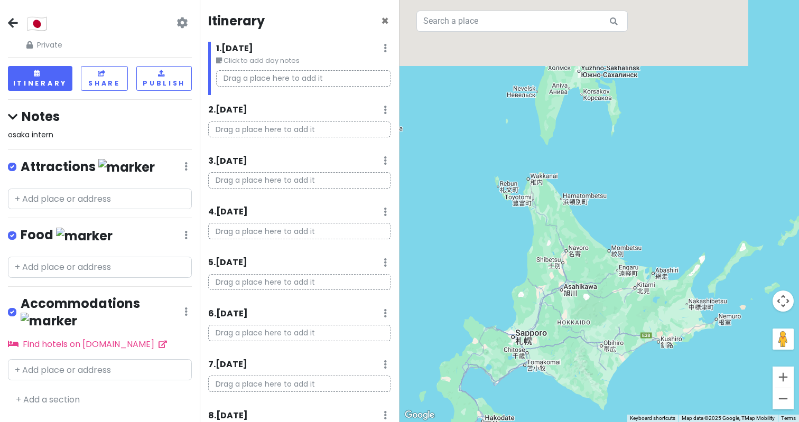
drag, startPoint x: 593, startPoint y: 159, endPoint x: 543, endPoint y: 392, distance: 238.3
click at [543, 392] on div at bounding box center [600, 211] width 400 height 422
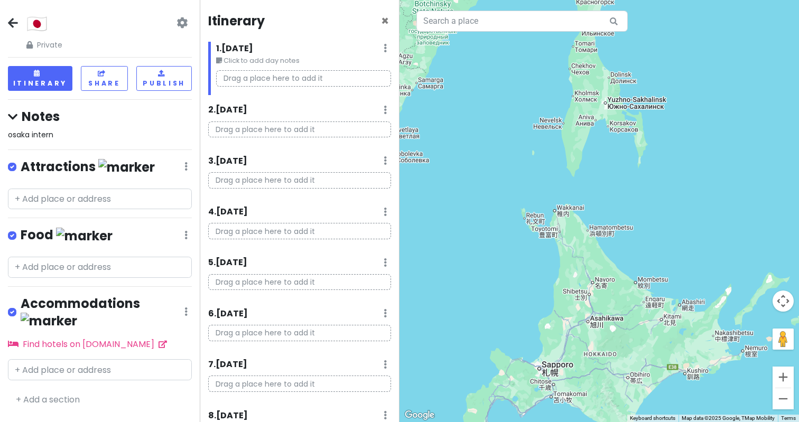
drag, startPoint x: 599, startPoint y: 237, endPoint x: 626, endPoint y: 221, distance: 31.5
click at [626, 221] on div at bounding box center [600, 211] width 400 height 422
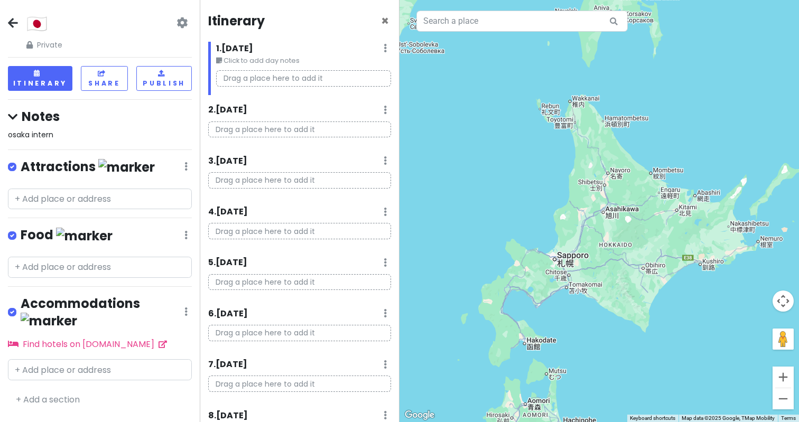
drag, startPoint x: 623, startPoint y: 254, endPoint x: 638, endPoint y: 138, distance: 116.8
click at [638, 138] on div at bounding box center [600, 211] width 400 height 422
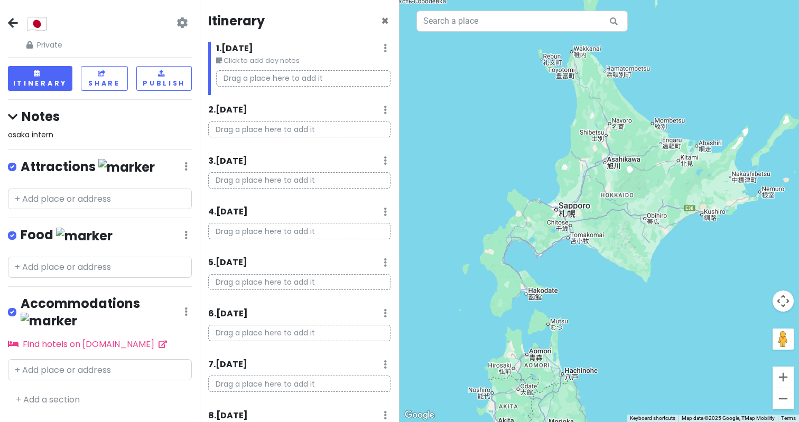
drag, startPoint x: 636, startPoint y: 208, endPoint x: 644, endPoint y: 82, distance: 126.1
click at [645, 82] on div at bounding box center [600, 211] width 400 height 422
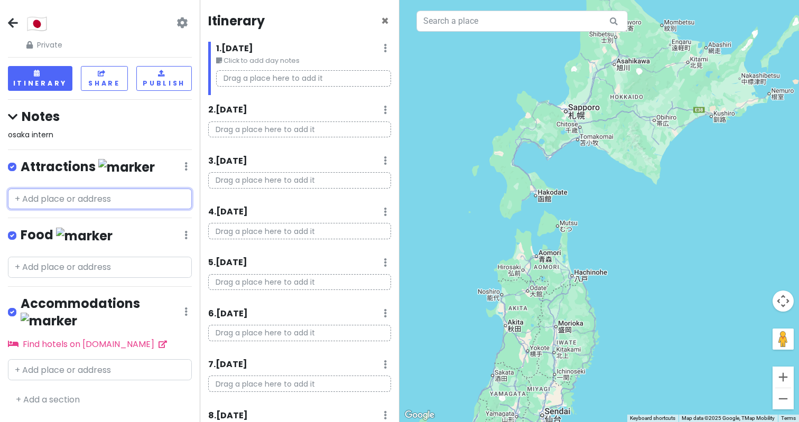
click at [72, 199] on input "text" at bounding box center [100, 199] width 184 height 21
click at [47, 197] on input "text" at bounding box center [100, 199] width 184 height 21
click at [33, 238] on h4 "Food" at bounding box center [67, 235] width 92 height 17
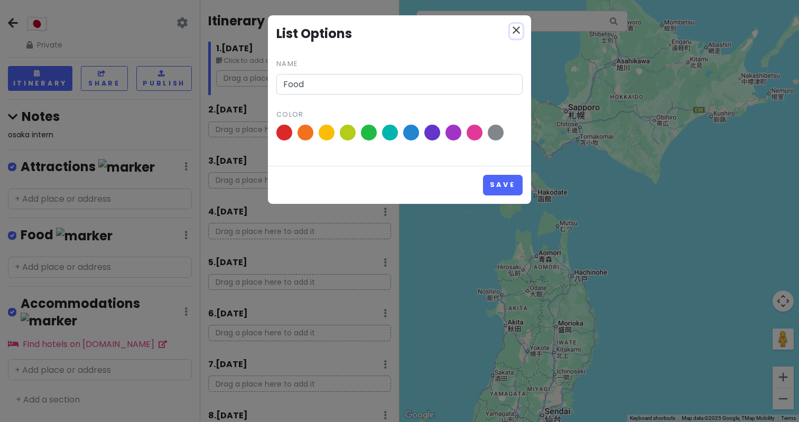
click at [517, 31] on icon "close" at bounding box center [516, 30] width 13 height 13
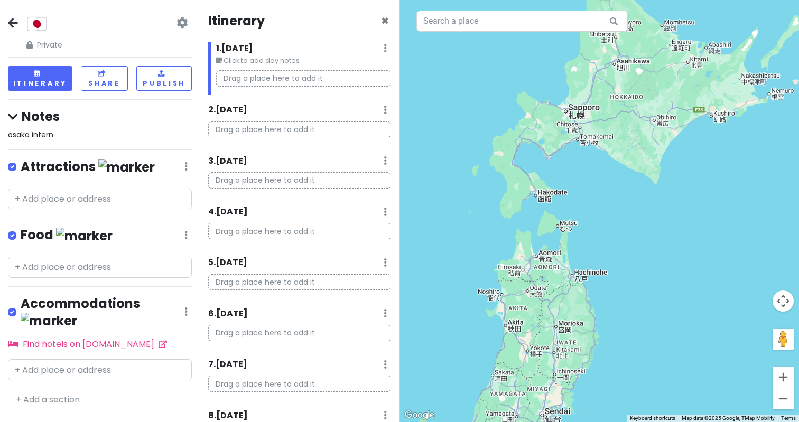
click at [110, 130] on div "osaka intern" at bounding box center [100, 135] width 184 height 12
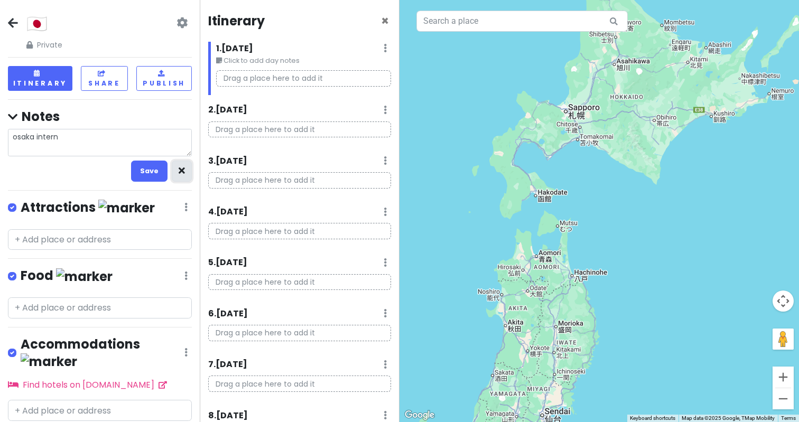
click at [179, 170] on icon "button" at bounding box center [182, 171] width 6 height 7
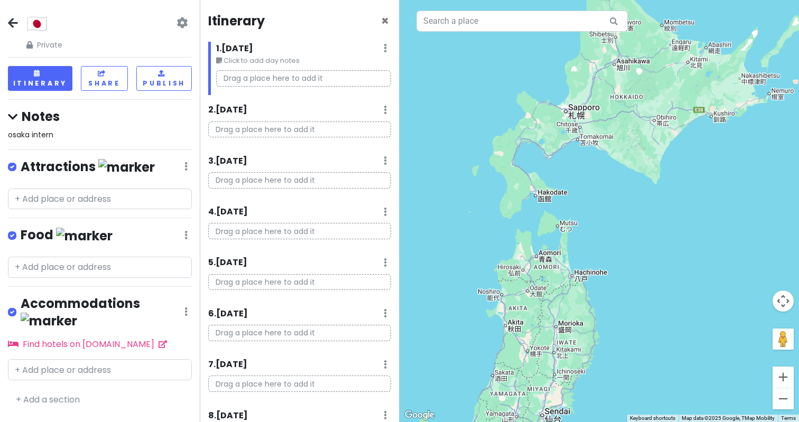
click at [154, 134] on div "osaka intern" at bounding box center [100, 135] width 184 height 12
type textarea "x"
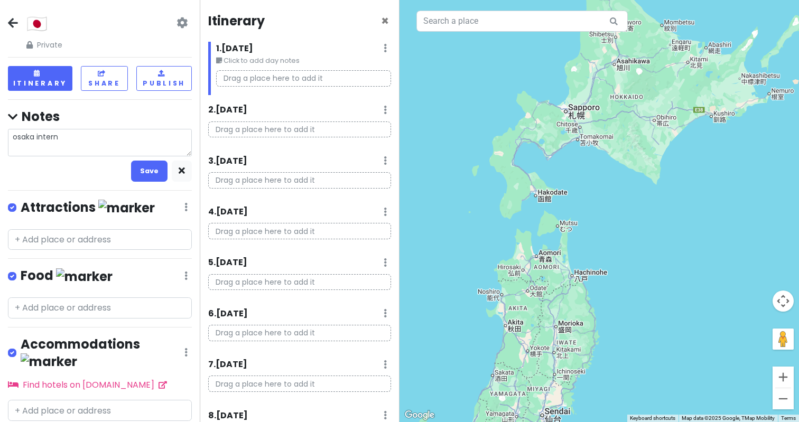
click at [122, 133] on textarea "osaka intern" at bounding box center [100, 142] width 184 height 27
drag, startPoint x: 138, startPoint y: 137, endPoint x: 0, endPoint y: 136, distance: 138.0
click at [0, 136] on div "🇯🇵 Private Change Dates Make a Copy Delete Trip Go Pro ⚡️ Give Feedback 💡 Suppo…" at bounding box center [100, 211] width 200 height 422
click at [146, 170] on button "Save" at bounding box center [149, 171] width 36 height 21
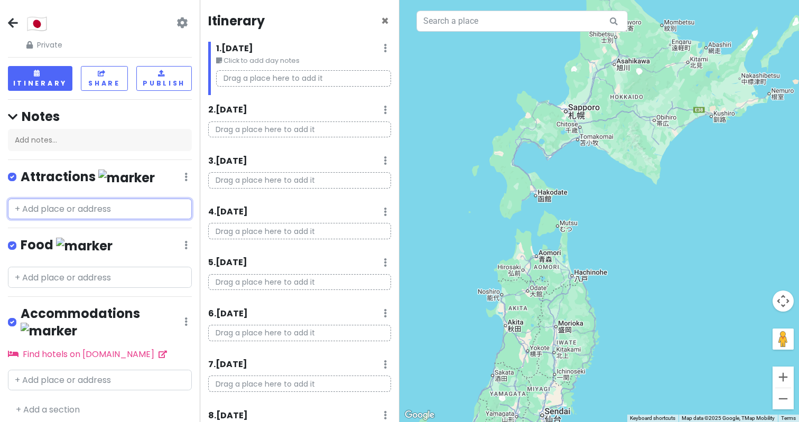
click at [87, 204] on input "text" at bounding box center [100, 209] width 184 height 21
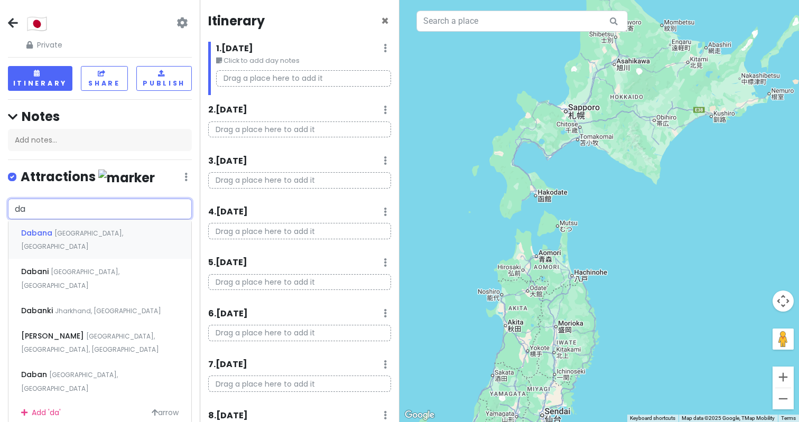
type input "d"
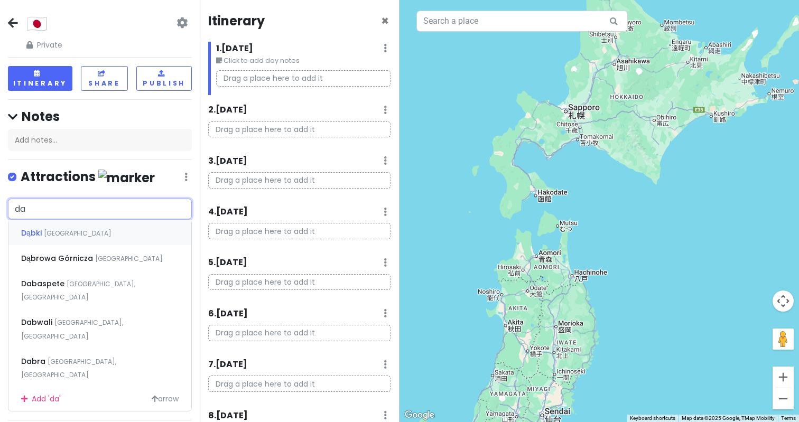
type input "d"
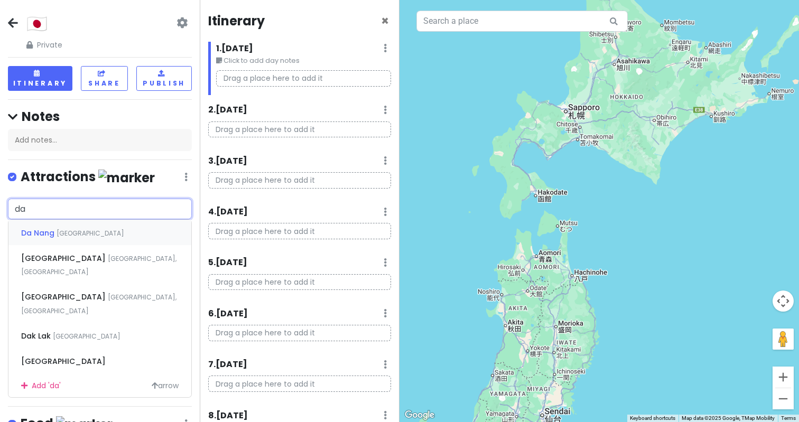
type input "d"
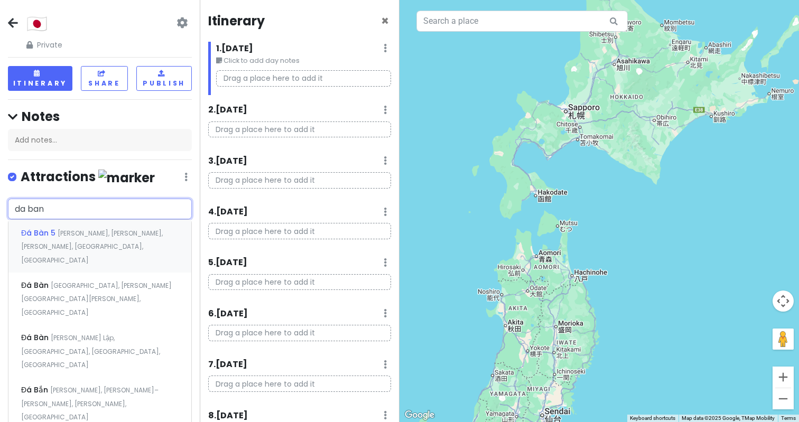
type input "大阪"
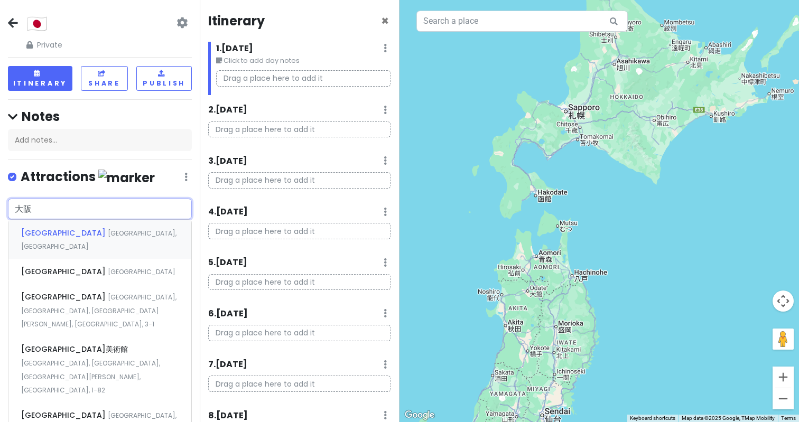
click at [94, 232] on div "[GEOGRAPHIC_DATA] [GEOGRAPHIC_DATA], [GEOGRAPHIC_DATA]" at bounding box center [99, 239] width 183 height 39
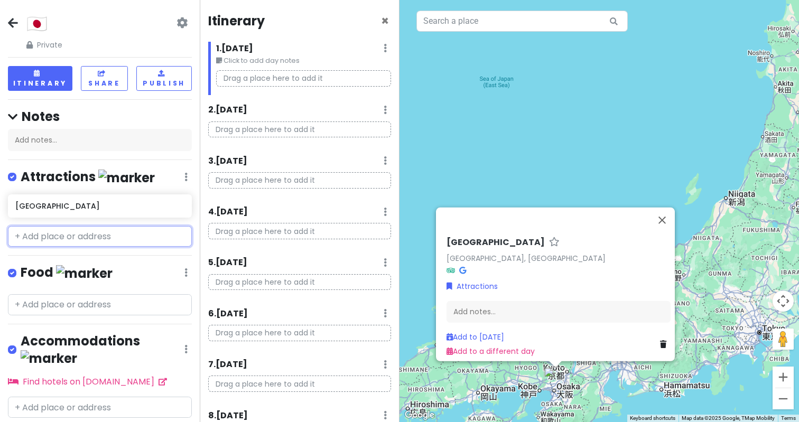
click at [92, 232] on input "text" at bounding box center [100, 236] width 184 height 21
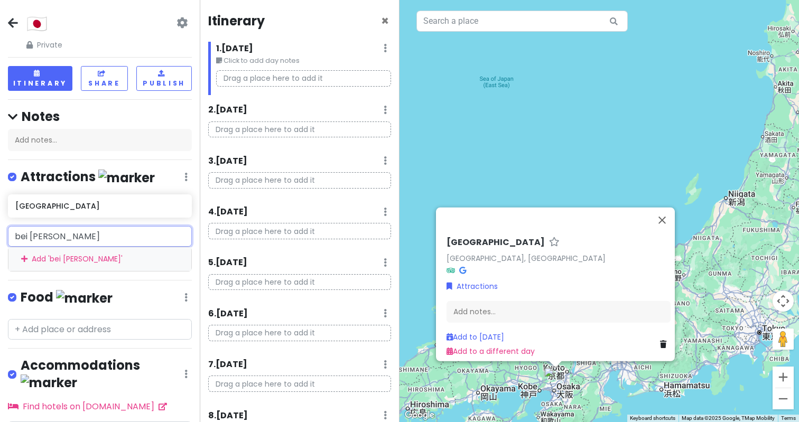
type input "北海道"
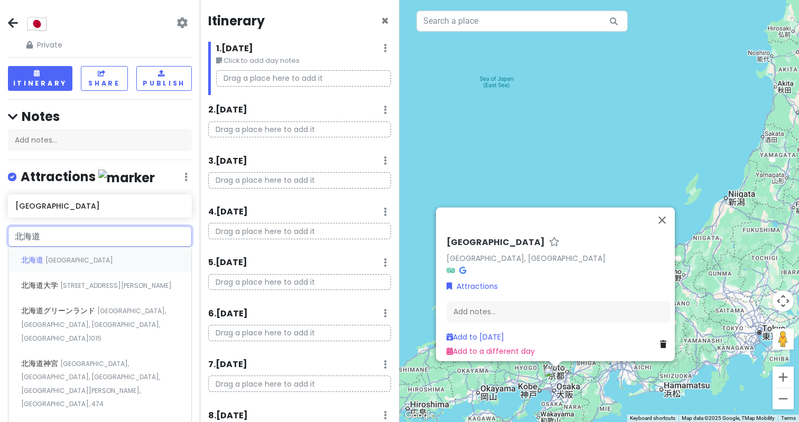
click at [66, 263] on div "北海道 [GEOGRAPHIC_DATA]" at bounding box center [99, 259] width 183 height 25
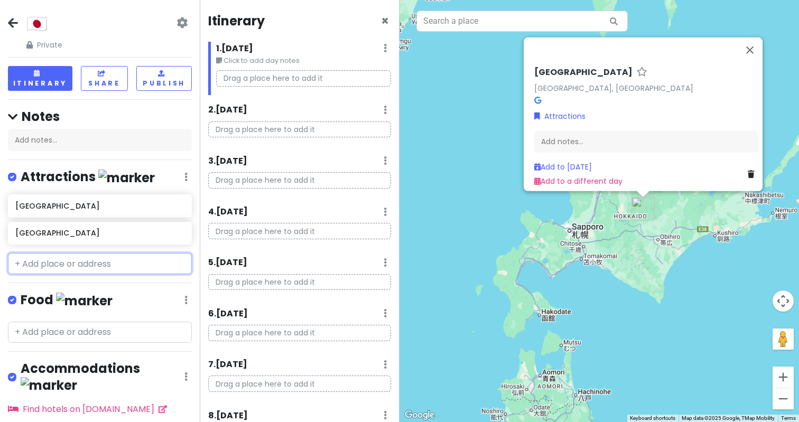
click at [32, 269] on input "text" at bounding box center [100, 263] width 184 height 21
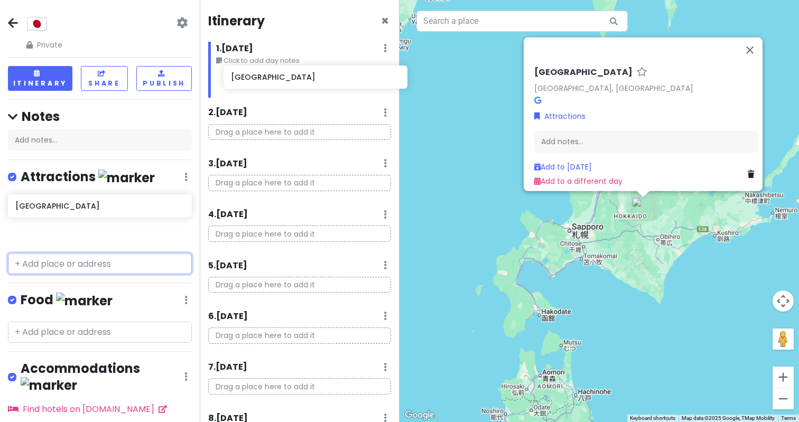
drag, startPoint x: 45, startPoint y: 207, endPoint x: 261, endPoint y: 79, distance: 251.0
click at [261, 79] on div "🇯🇵 Private Change Dates Make a Copy Delete Trip Go Pro ⚡️ Give Feedback 💡 Suppo…" at bounding box center [399, 211] width 799 height 422
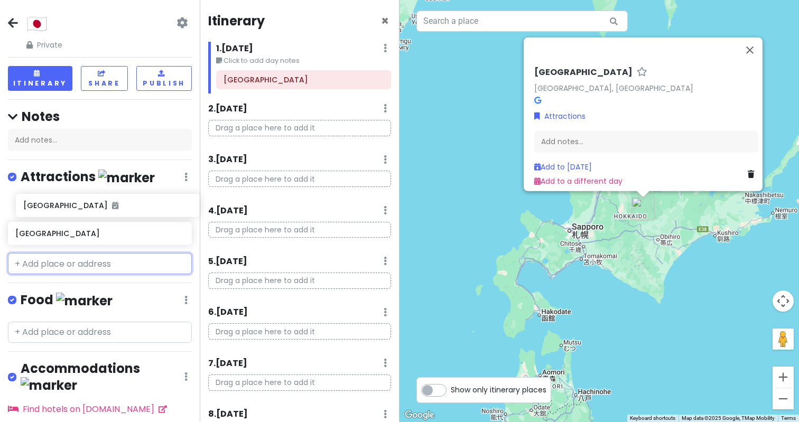
drag, startPoint x: 87, startPoint y: 203, endPoint x: 95, endPoint y: 204, distance: 7.9
click at [95, 204] on div "Osaka [GEOGRAPHIC_DATA]" at bounding box center [100, 222] width 200 height 55
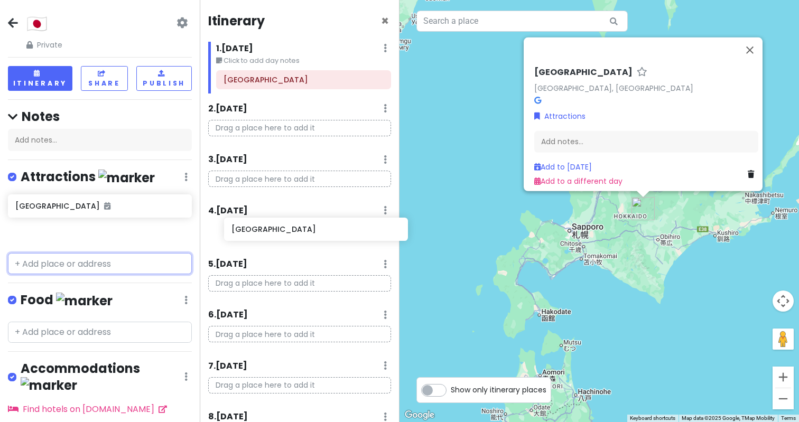
drag, startPoint x: 64, startPoint y: 238, endPoint x: 281, endPoint y: 235, distance: 216.7
click at [281, 235] on div "🇯🇵 Private Change Dates Make a Copy Delete Trip Go Pro ⚡️ Give Feedback 💡 Suppo…" at bounding box center [399, 211] width 799 height 422
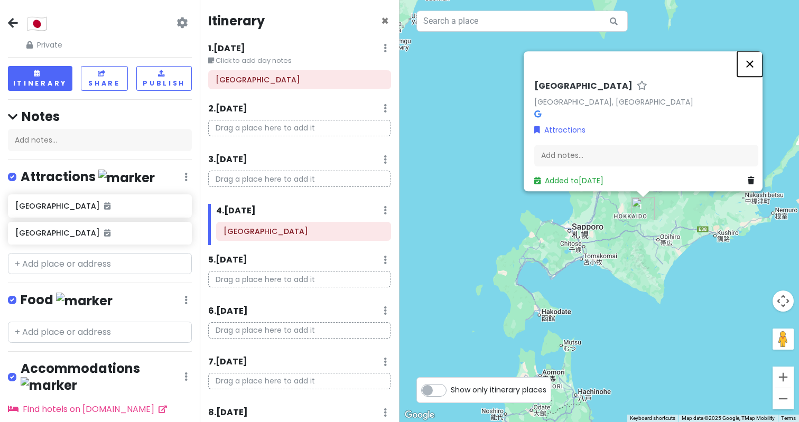
click at [758, 59] on button "Close" at bounding box center [749, 63] width 25 height 25
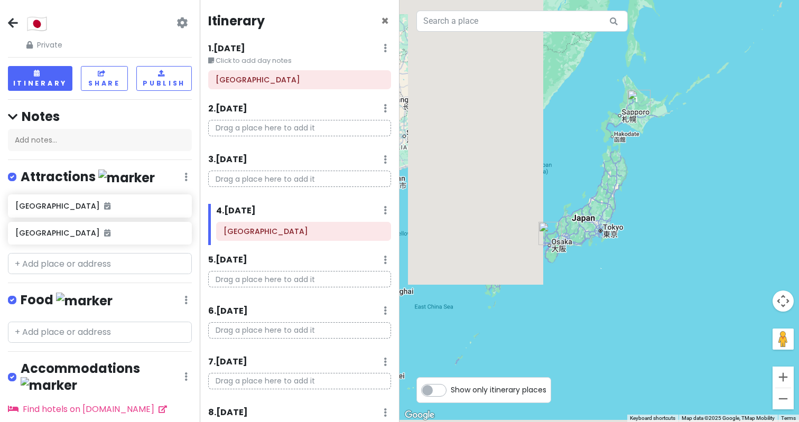
drag, startPoint x: 582, startPoint y: 207, endPoint x: 610, endPoint y: 158, distance: 56.8
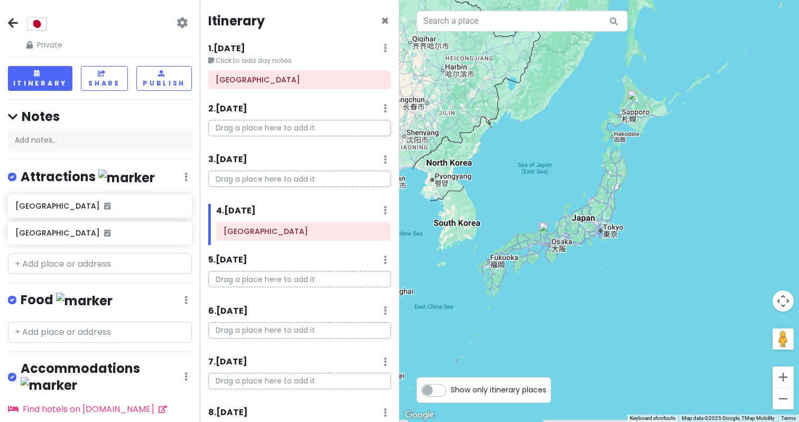
click at [611, 159] on div at bounding box center [600, 211] width 400 height 422
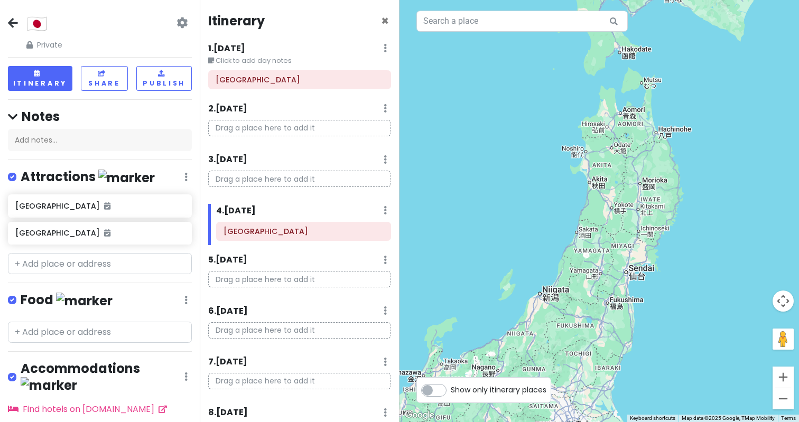
drag, startPoint x: 597, startPoint y: 209, endPoint x: 615, endPoint y: 165, distance: 47.6
click at [615, 165] on div at bounding box center [600, 211] width 400 height 422
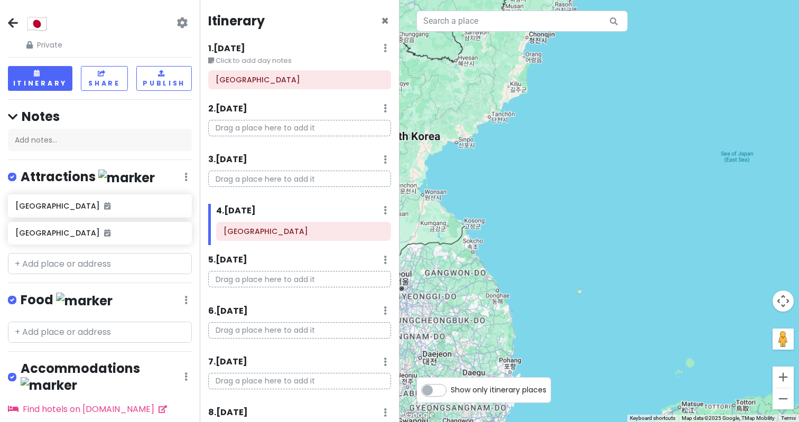
drag, startPoint x: 609, startPoint y: 148, endPoint x: 474, endPoint y: 138, distance: 135.1
click at [474, 138] on div at bounding box center [600, 211] width 400 height 422
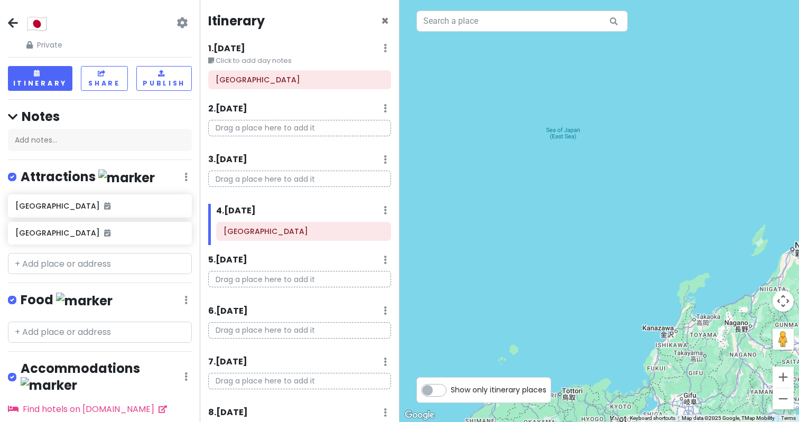
click at [221, 141] on div "Drag a place here to add it" at bounding box center [299, 132] width 199 height 25
click at [225, 132] on p "Drag a place here to add it" at bounding box center [299, 128] width 183 height 16
click at [97, 266] on input "text" at bounding box center [100, 263] width 184 height 21
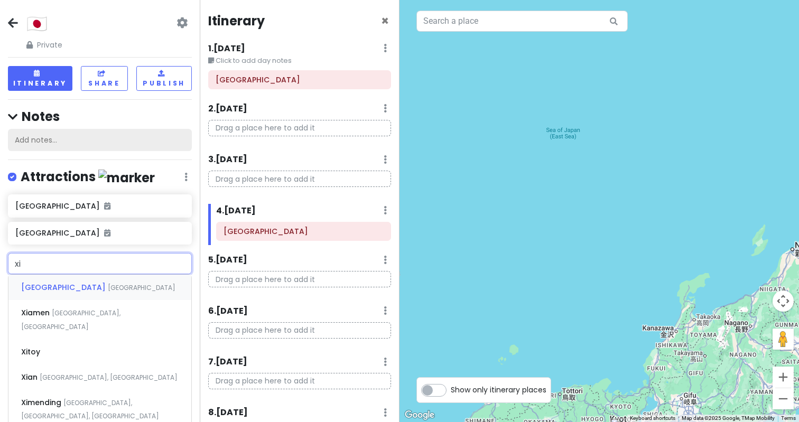
type input "洗"
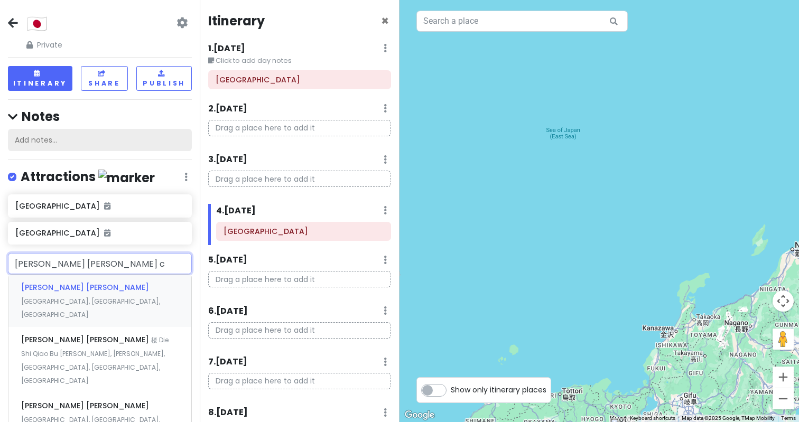
type input "[GEOGRAPHIC_DATA]"
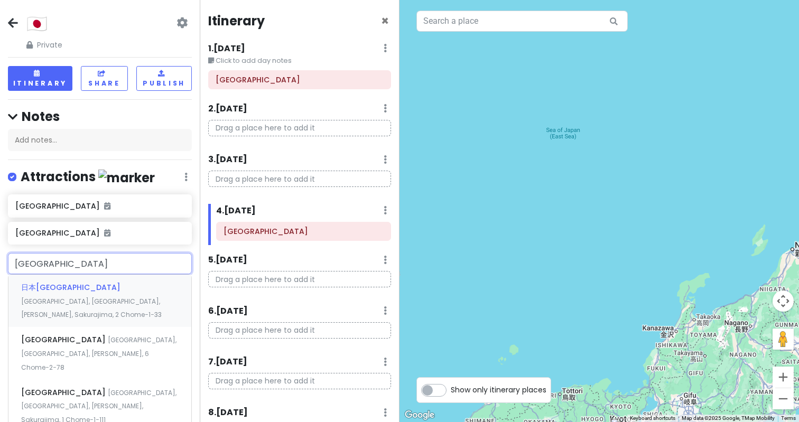
click at [113, 295] on div "日本环球影城 [GEOGRAPHIC_DATA], [GEOGRAPHIC_DATA], [PERSON_NAME], [GEOGRAPHIC_DATA], …" at bounding box center [99, 301] width 183 height 52
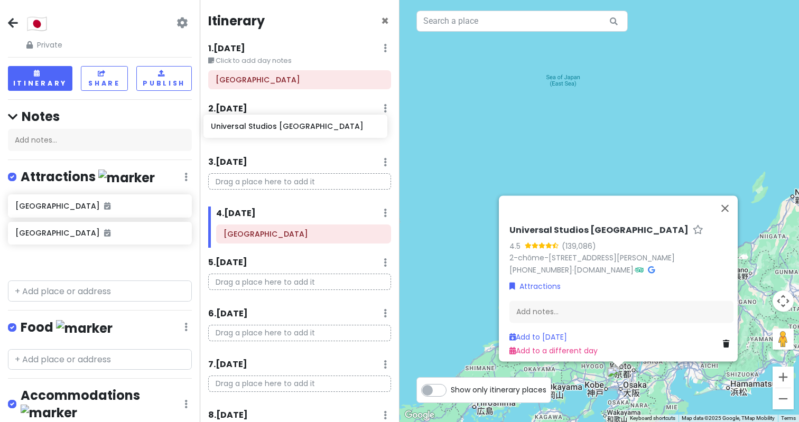
drag, startPoint x: 84, startPoint y: 260, endPoint x: 280, endPoint y: 126, distance: 237.4
click at [280, 126] on div "🇯🇵 Private Change Dates Make a Copy Delete Trip Go Pro ⚡️ Give Feedback 💡 Suppo…" at bounding box center [399, 211] width 799 height 422
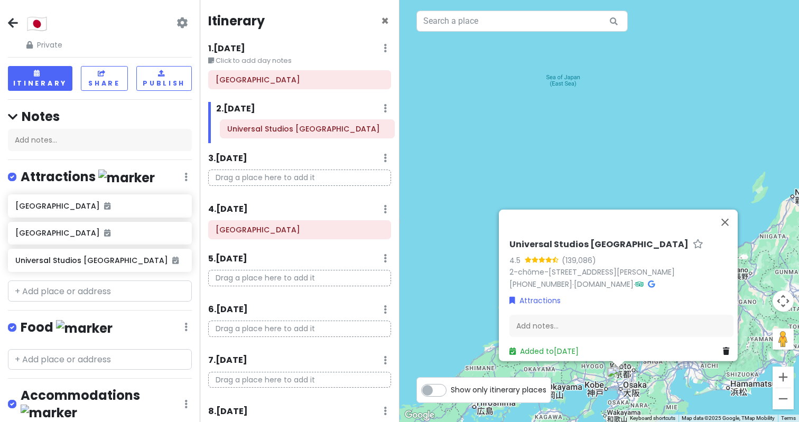
drag, startPoint x: 251, startPoint y: 131, endPoint x: 255, endPoint y: 124, distance: 8.4
click at [255, 124] on div "Universal Studios [GEOGRAPHIC_DATA]" at bounding box center [303, 131] width 191 height 23
click at [117, 295] on input "text" at bounding box center [100, 291] width 184 height 21
click at [334, 269] on div "5 . [DATE] Add Day Notes Delete Day" at bounding box center [299, 261] width 183 height 18
click at [188, 24] on div "🇯🇵 Private Change Dates Make a Copy Delete Trip Go Pro ⚡️ Give Feedback 💡 Suppo…" at bounding box center [100, 32] width 184 height 38
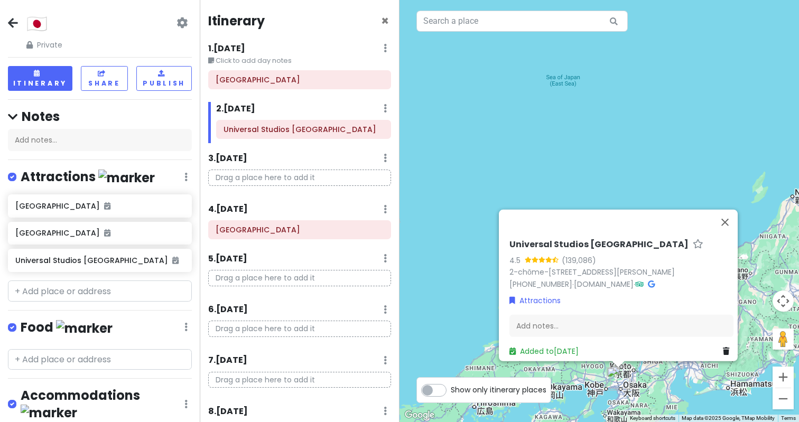
click at [186, 26] on icon at bounding box center [182, 22] width 11 height 8
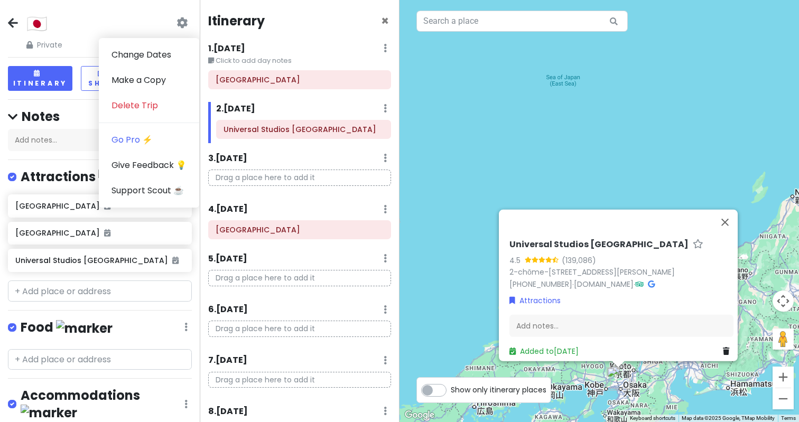
click at [160, 14] on div "🇯🇵 Private Change Dates Make a Copy Delete Trip Go Pro ⚡️ Give Feedback 💡 Suppo…" at bounding box center [100, 32] width 184 height 38
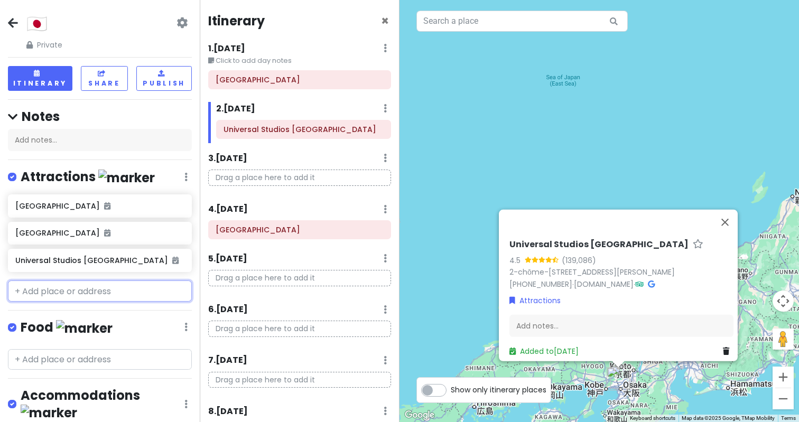
click at [111, 293] on input "text" at bounding box center [100, 291] width 184 height 21
click at [736, 209] on button "Close" at bounding box center [724, 221] width 25 height 25
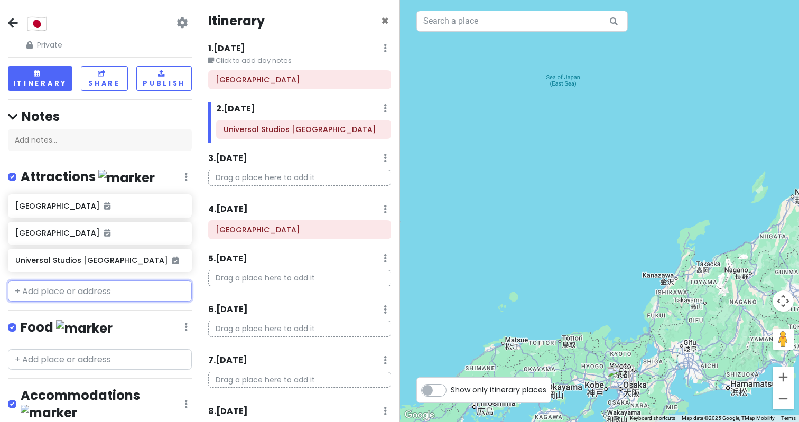
click at [59, 290] on input "text" at bounding box center [100, 291] width 184 height 21
click at [106, 311] on div "🇯🇵 Private Change Dates Make a Copy Delete Trip Go Pro ⚡️ Give Feedback 💡 Suppo…" at bounding box center [100, 211] width 200 height 422
click at [90, 292] on input "text" at bounding box center [100, 291] width 184 height 21
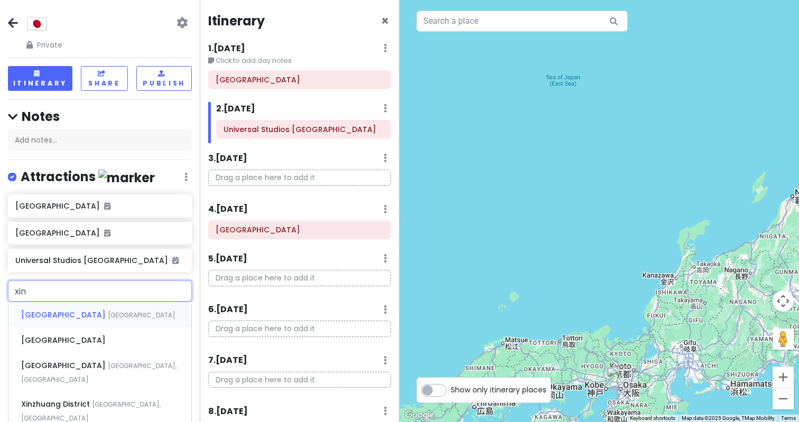
type input "心"
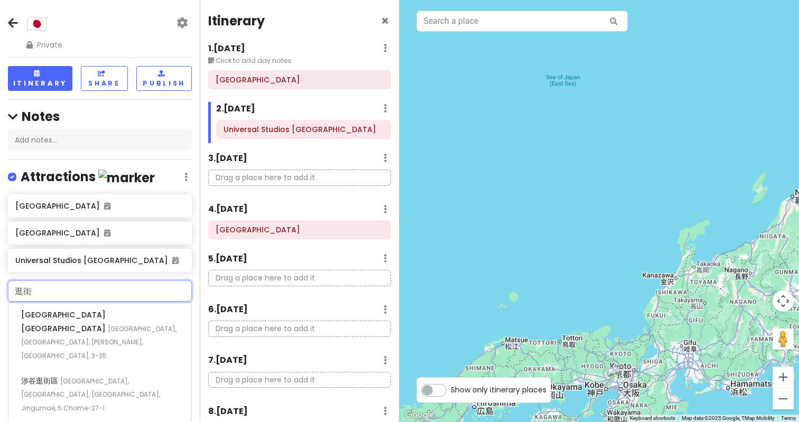
type input "逛"
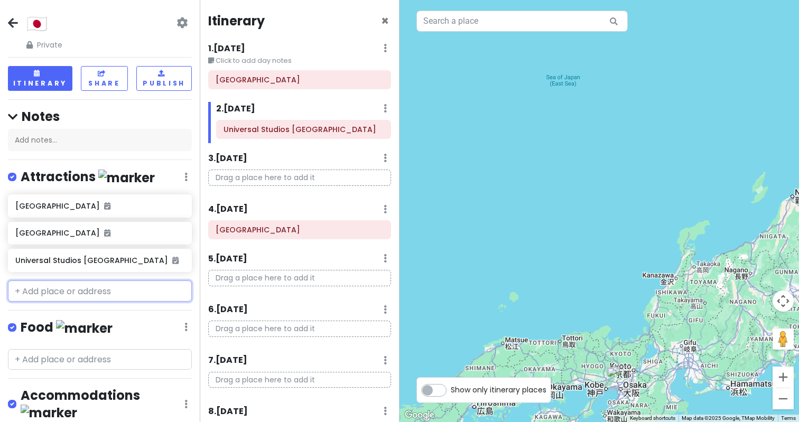
scroll to position [9, 0]
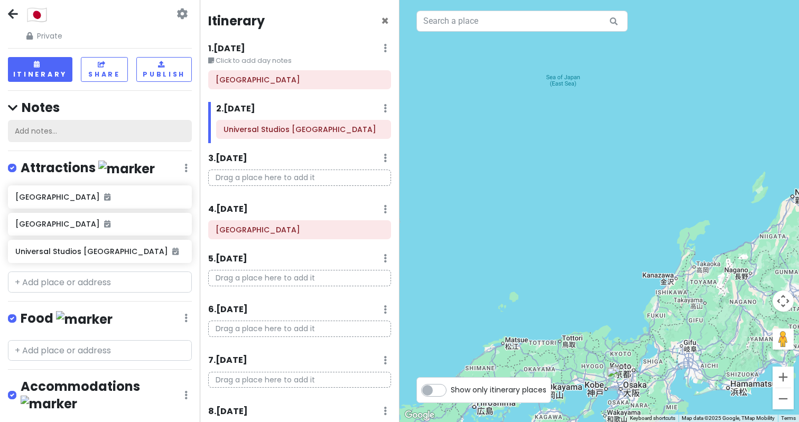
click at [86, 134] on div "Add notes..." at bounding box center [100, 131] width 184 height 22
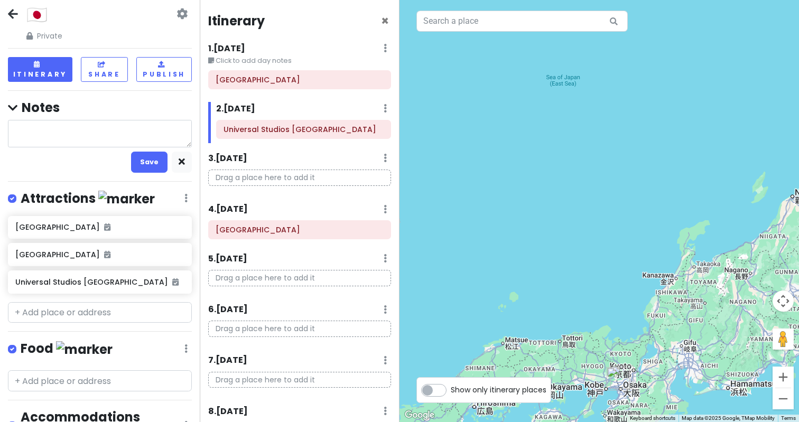
click at [254, 170] on p "Drag a place here to add it" at bounding box center [299, 178] width 183 height 16
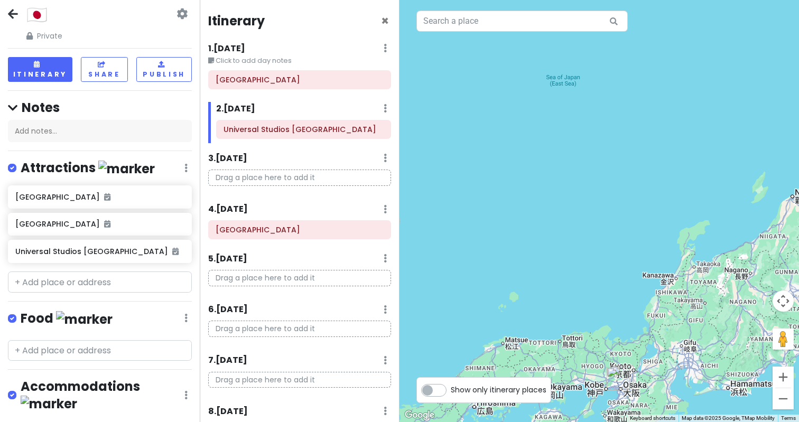
click at [254, 177] on p "Drag a place here to add it" at bounding box center [299, 178] width 183 height 16
click at [112, 137] on div "Add notes..." at bounding box center [100, 131] width 184 height 22
click at [70, 310] on div "🇯🇵 Private Change Dates Make a Copy Delete Trip Go Pro ⚡️ Give Feedback 💡 Suppo…" at bounding box center [100, 211] width 200 height 422
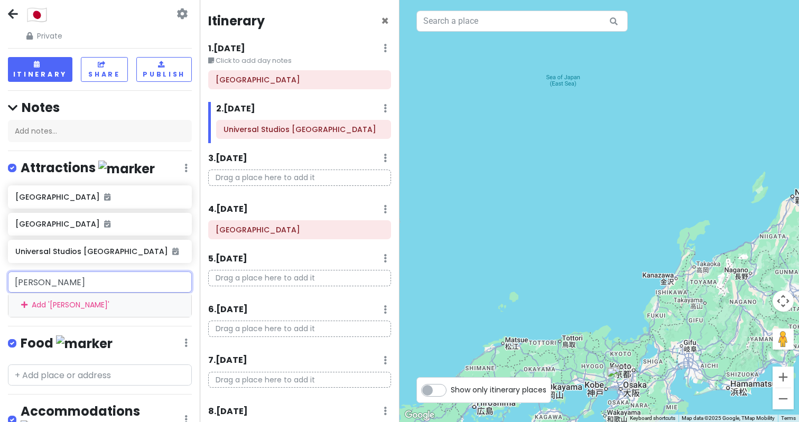
type input "心[GEOGRAPHIC_DATA]"
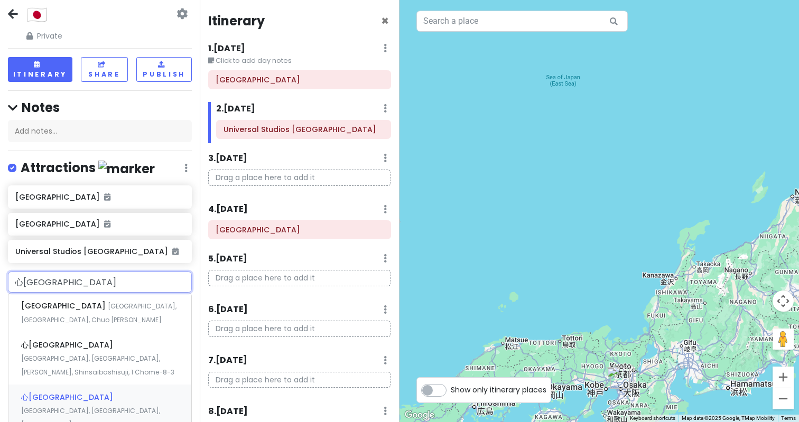
click at [51, 385] on div "心[GEOGRAPHIC_DATA] [GEOGRAPHIC_DATA], [GEOGRAPHIC_DATA], [PERSON_NAME], Nishish…" at bounding box center [99, 411] width 183 height 52
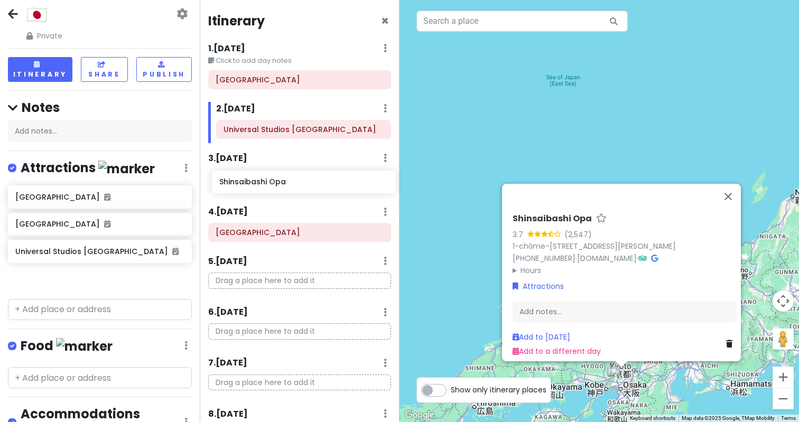
drag, startPoint x: 57, startPoint y: 283, endPoint x: 262, endPoint y: 186, distance: 227.0
click at [262, 186] on div "🇯🇵 Private Change Dates Make a Copy Delete Trip Go Pro ⚡️ Give Feedback 💡 Suppo…" at bounding box center [399, 211] width 799 height 422
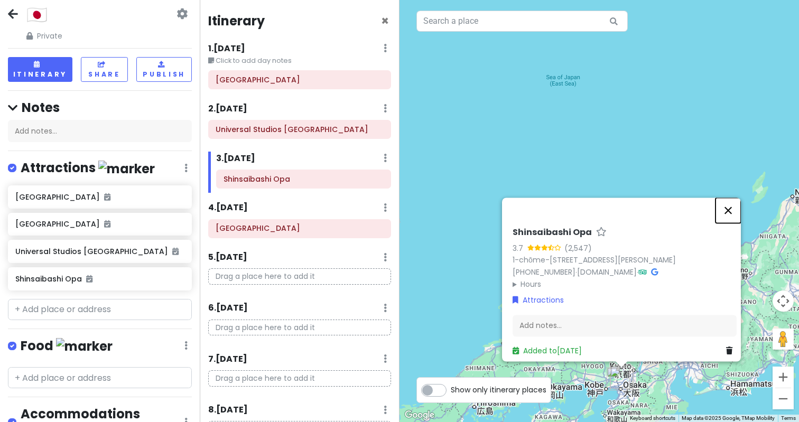
click at [741, 198] on button "Close" at bounding box center [728, 210] width 25 height 25
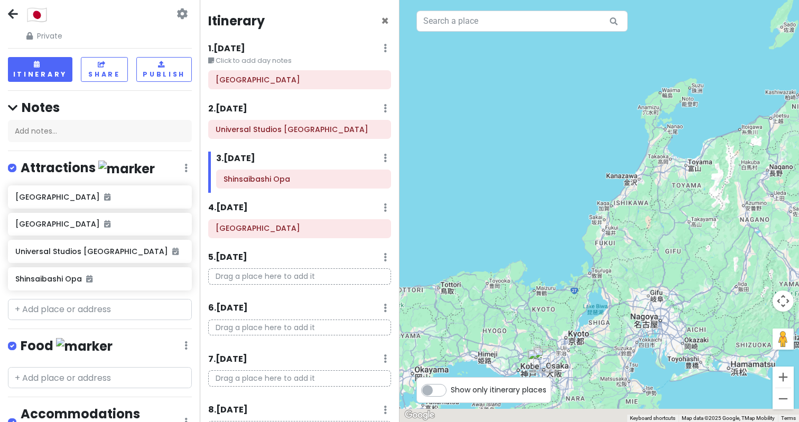
drag, startPoint x: 719, startPoint y: 207, endPoint x: 736, endPoint y: -20, distance: 227.9
click at [736, 0] on html "🇯🇵 Private Change Dates Make a Copy Delete Trip Go Pro ⚡️ Give Feedback 💡 Suppo…" at bounding box center [399, 211] width 799 height 422
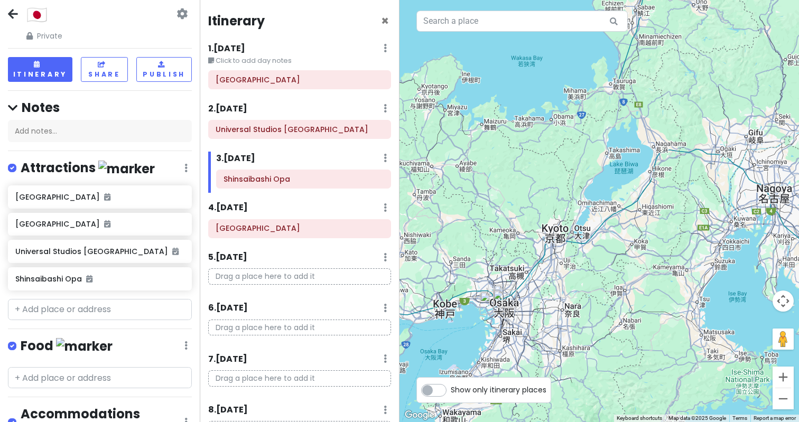
drag, startPoint x: 580, startPoint y: 259, endPoint x: 634, endPoint y: 84, distance: 183.6
click at [634, 84] on div at bounding box center [600, 211] width 400 height 422
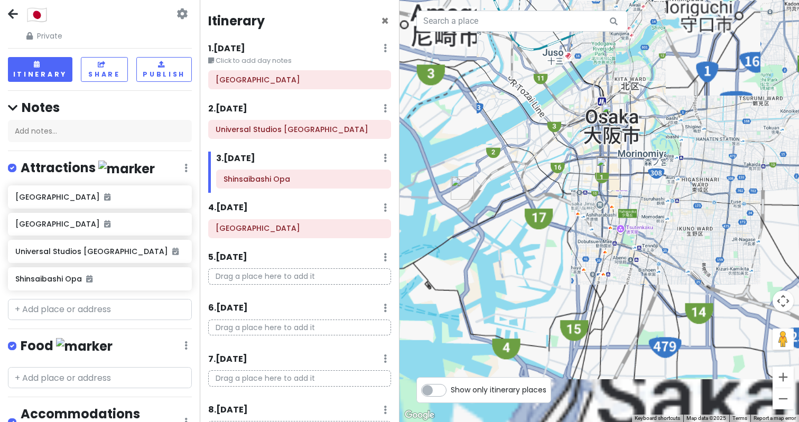
drag, startPoint x: 657, startPoint y: 68, endPoint x: 728, endPoint y: 16, distance: 88.2
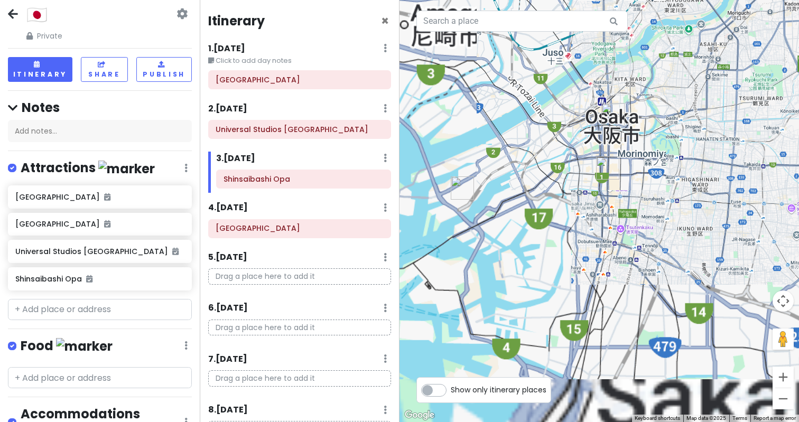
click at [729, 17] on div at bounding box center [600, 211] width 400 height 422
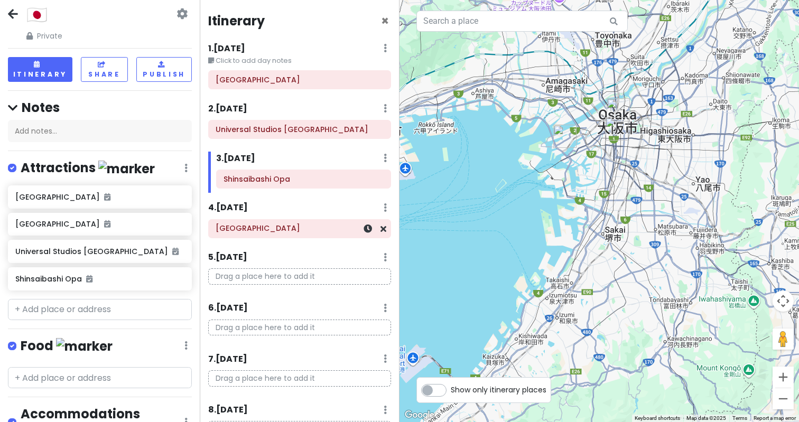
click at [284, 231] on h6 "[GEOGRAPHIC_DATA]" at bounding box center [300, 229] width 168 height 10
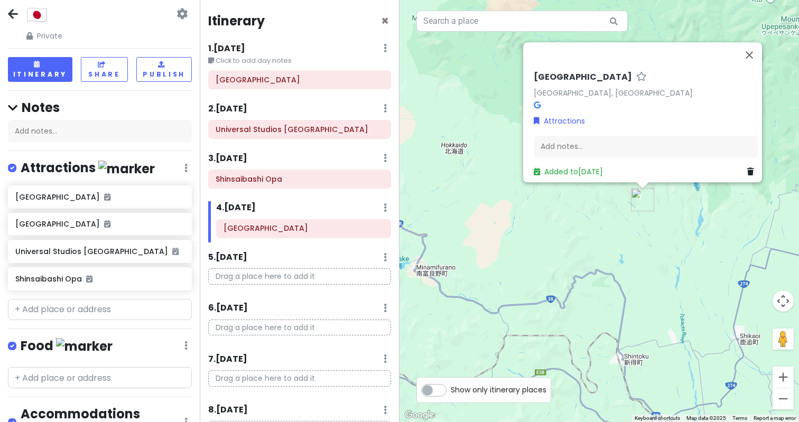
click at [326, 282] on p "Drag a place here to add it" at bounding box center [299, 277] width 183 height 16
click at [326, 278] on p "Drag a place here to add it" at bounding box center [299, 277] width 183 height 16
click at [116, 307] on input "text" at bounding box center [100, 309] width 184 height 21
click at [756, 51] on button "Close" at bounding box center [749, 54] width 25 height 25
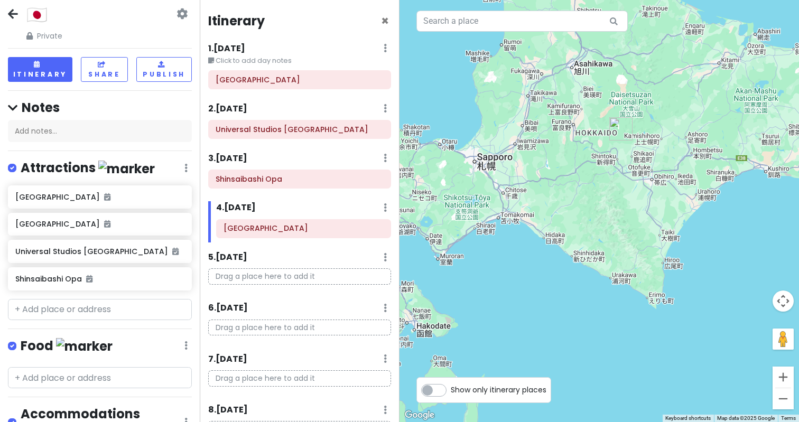
drag, startPoint x: 734, startPoint y: 115, endPoint x: 613, endPoint y: 134, distance: 122.5
click at [614, 134] on div at bounding box center [600, 211] width 400 height 422
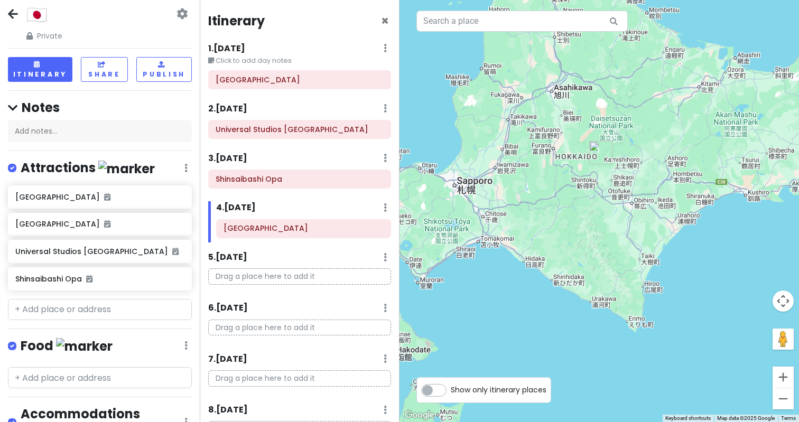
drag, startPoint x: 552, startPoint y: 157, endPoint x: 619, endPoint y: 168, distance: 68.5
click at [619, 168] on div at bounding box center [600, 211] width 400 height 422
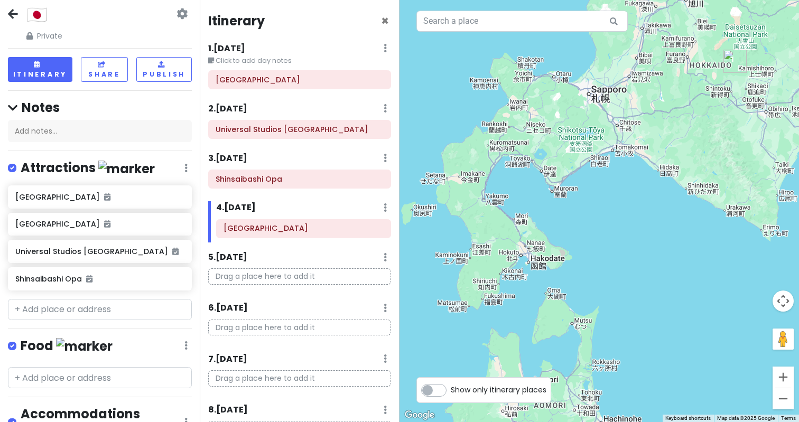
drag, startPoint x: 583, startPoint y: 218, endPoint x: 720, endPoint y: 125, distance: 166.2
click at [720, 125] on div at bounding box center [600, 211] width 400 height 422
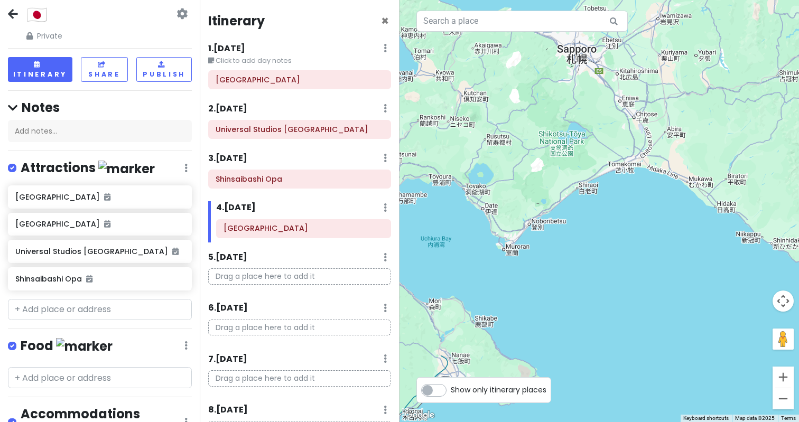
drag, startPoint x: 605, startPoint y: 109, endPoint x: 605, endPoint y: 151, distance: 41.2
click at [605, 151] on div at bounding box center [600, 211] width 400 height 422
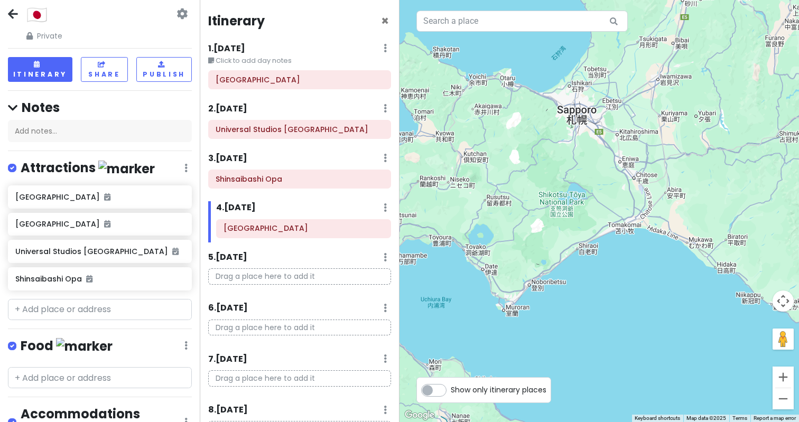
click at [267, 276] on p "Drag a place here to add it" at bounding box center [299, 277] width 183 height 16
click at [135, 309] on input "text" at bounding box center [100, 309] width 184 height 21
